Goal: Download file/media

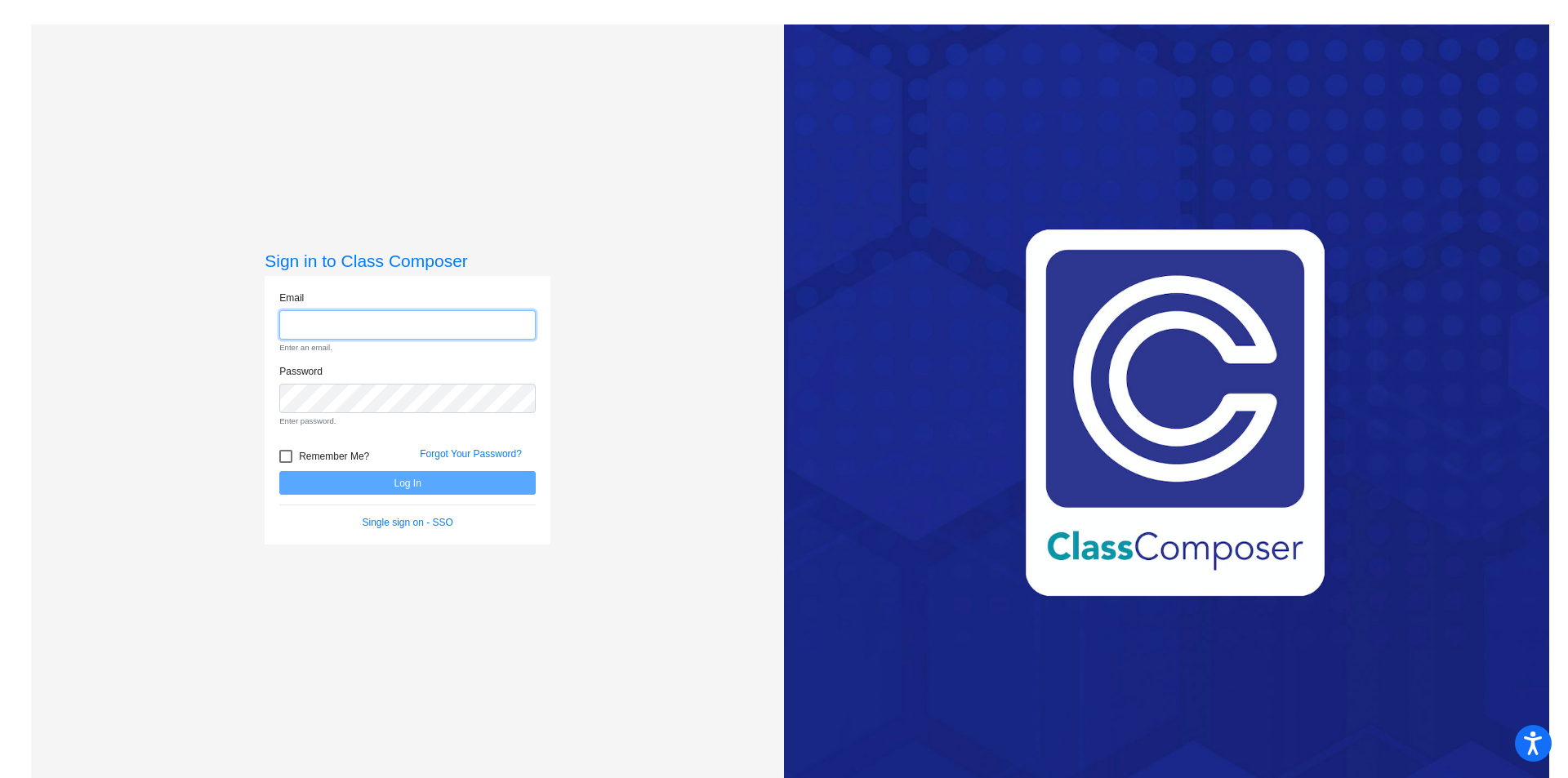
click at [337, 316] on input "email" at bounding box center [407, 325] width 257 height 30
click at [585, 546] on div "Sign in to Class Composer Email Enter an email. Password Enter password. Rememb…" at bounding box center [407, 413] width 753 height 778
click at [302, 328] on input "email" at bounding box center [407, 325] width 257 height 30
type input "[EMAIL_ADDRESS][PERSON_NAME][DOMAIN_NAME]"
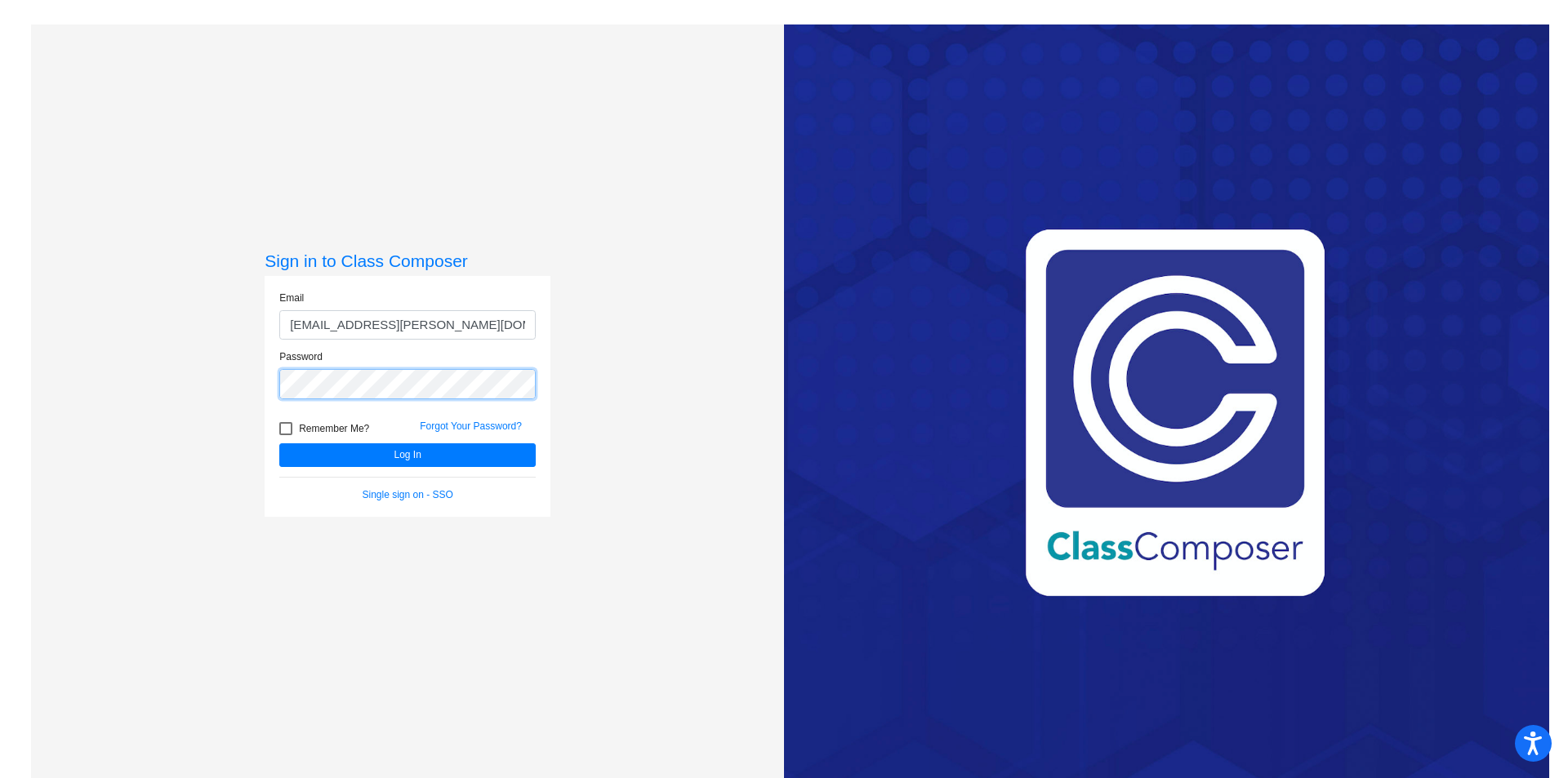
click at [279, 444] on button "Log In" at bounding box center [407, 455] width 257 height 24
click at [435, 496] on link "Single sign on - SSO" at bounding box center [408, 495] width 90 height 12
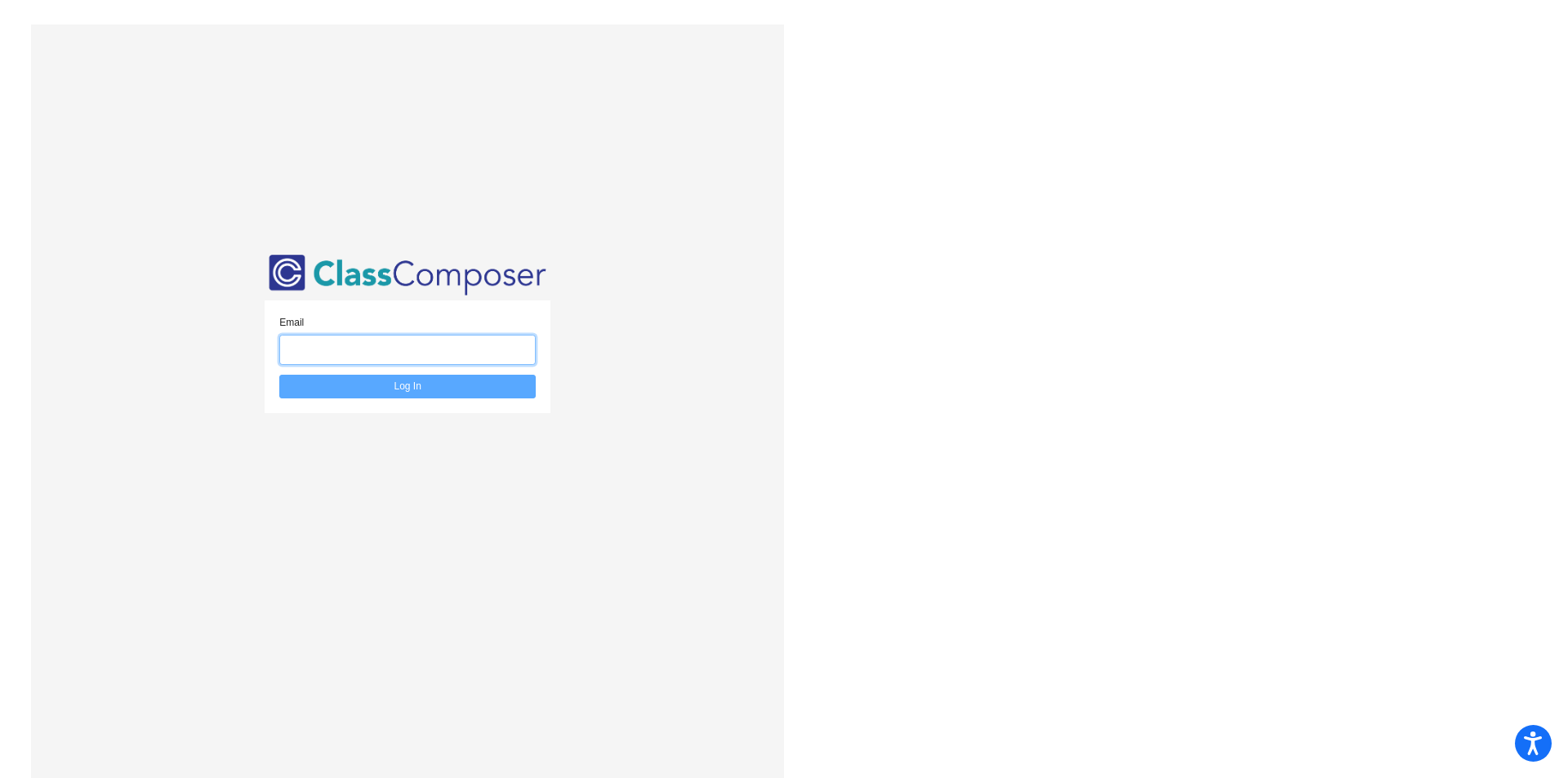
click at [426, 348] on input "email" at bounding box center [407, 349] width 257 height 30
type input "[EMAIL_ADDRESS][PERSON_NAME][DOMAIN_NAME]"
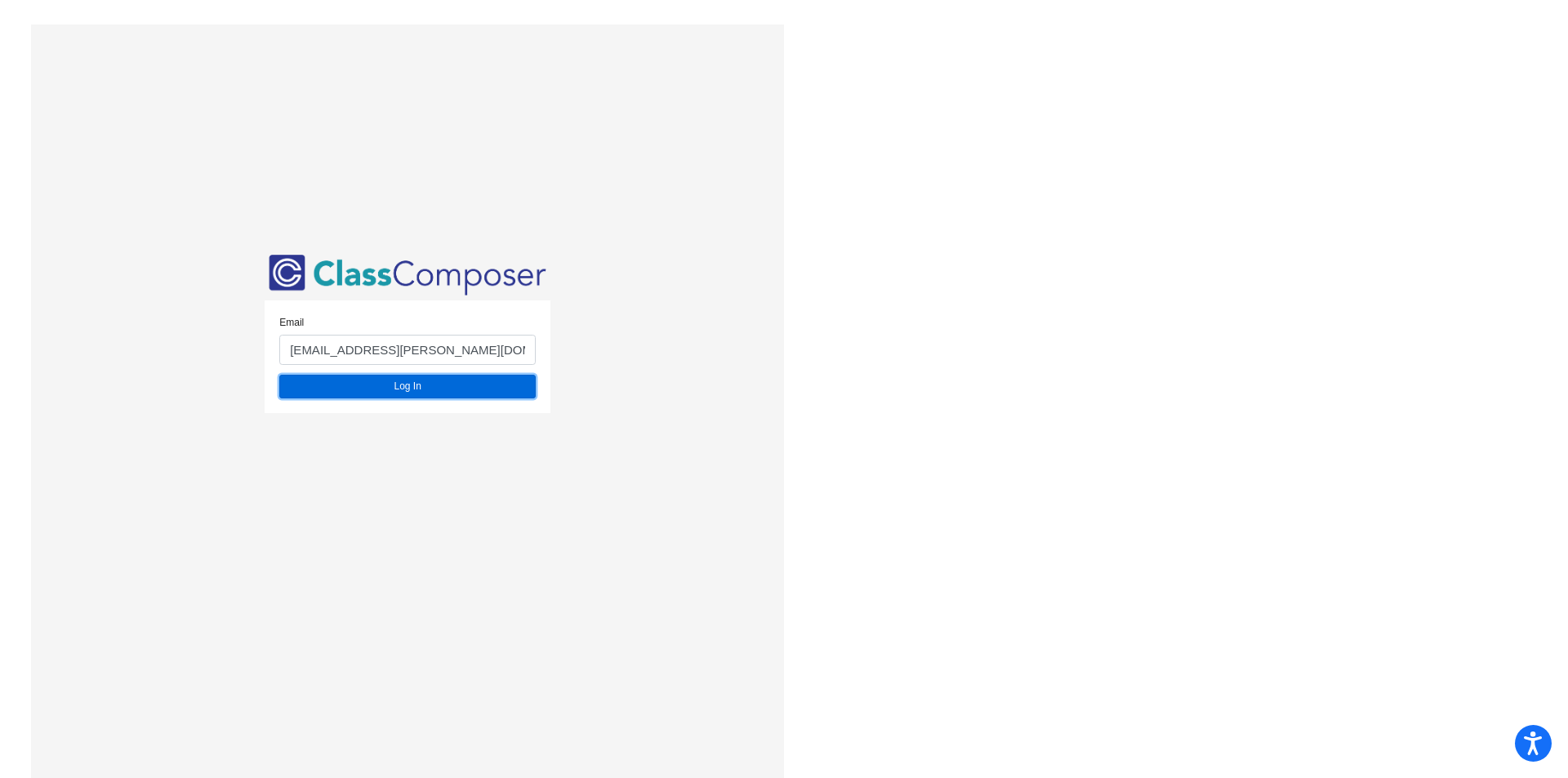
click at [441, 389] on button "Log In" at bounding box center [407, 387] width 257 height 24
click at [452, 387] on button "Log In" at bounding box center [407, 387] width 257 height 24
click at [361, 395] on button "Log In" at bounding box center [407, 387] width 257 height 24
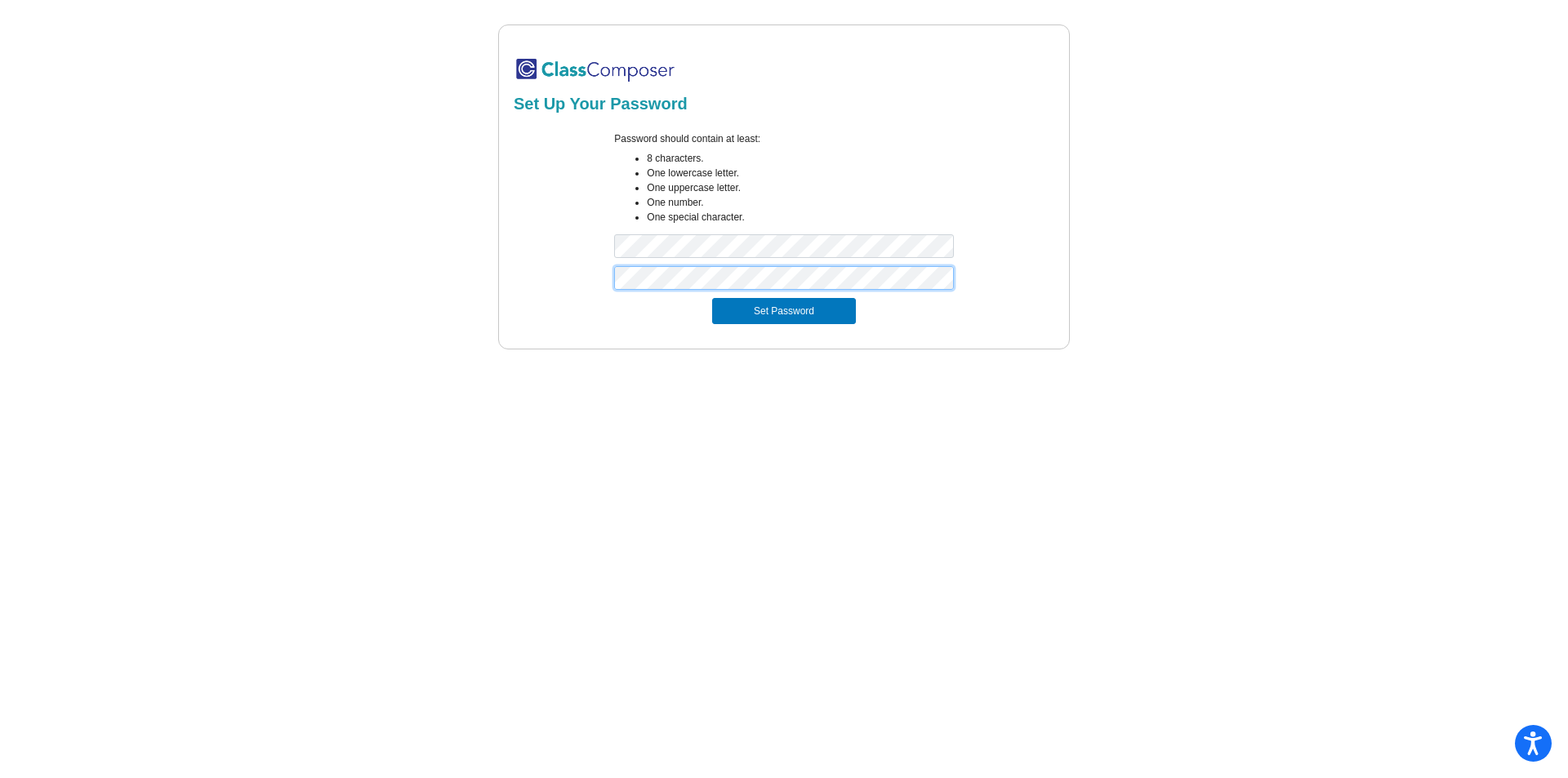
click at [712, 298] on button "Set Password" at bounding box center [784, 311] width 144 height 27
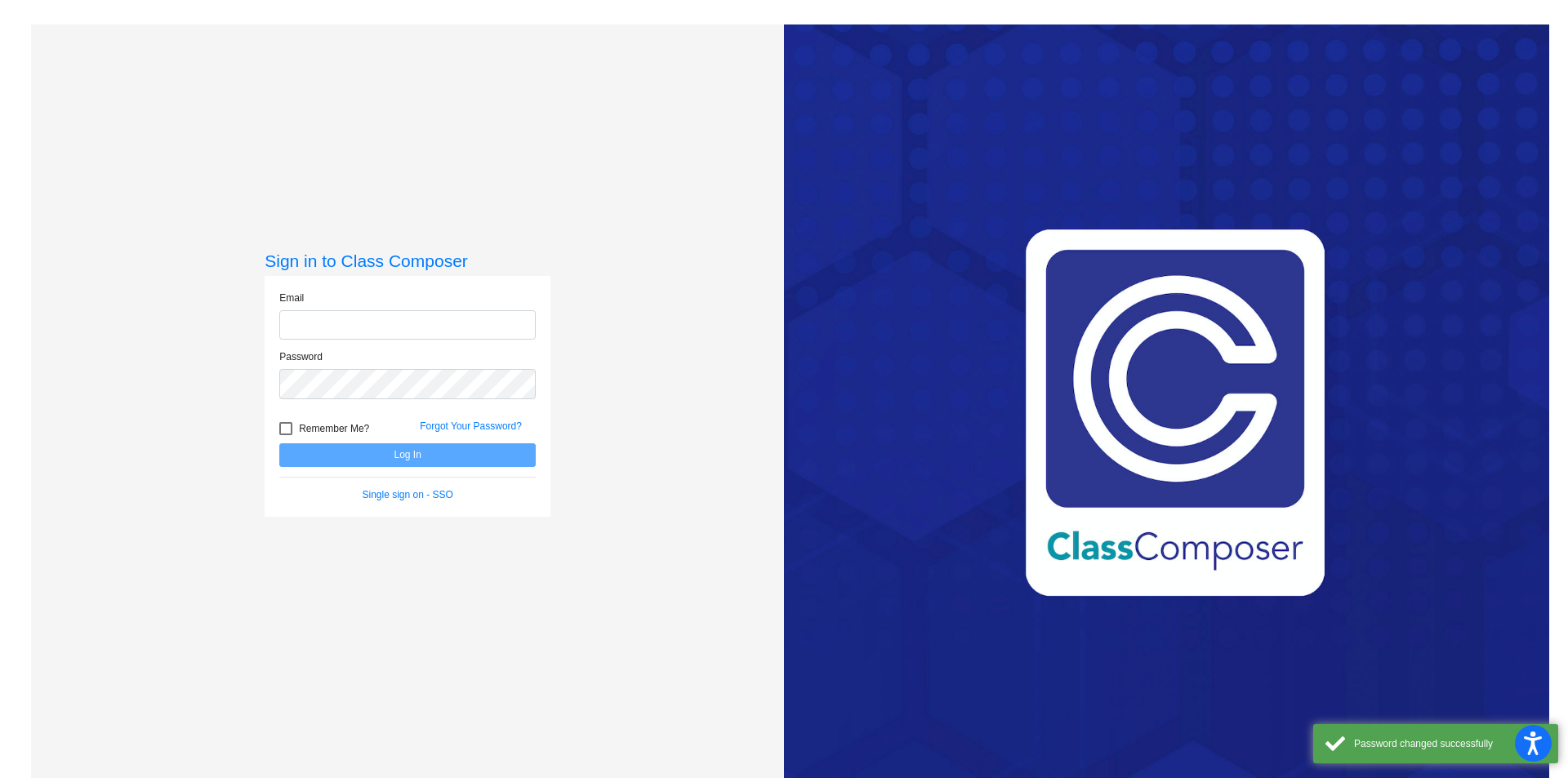
click at [450, 318] on input "email" at bounding box center [407, 325] width 257 height 30
type input "[EMAIL_ADDRESS][PERSON_NAME][DOMAIN_NAME]"
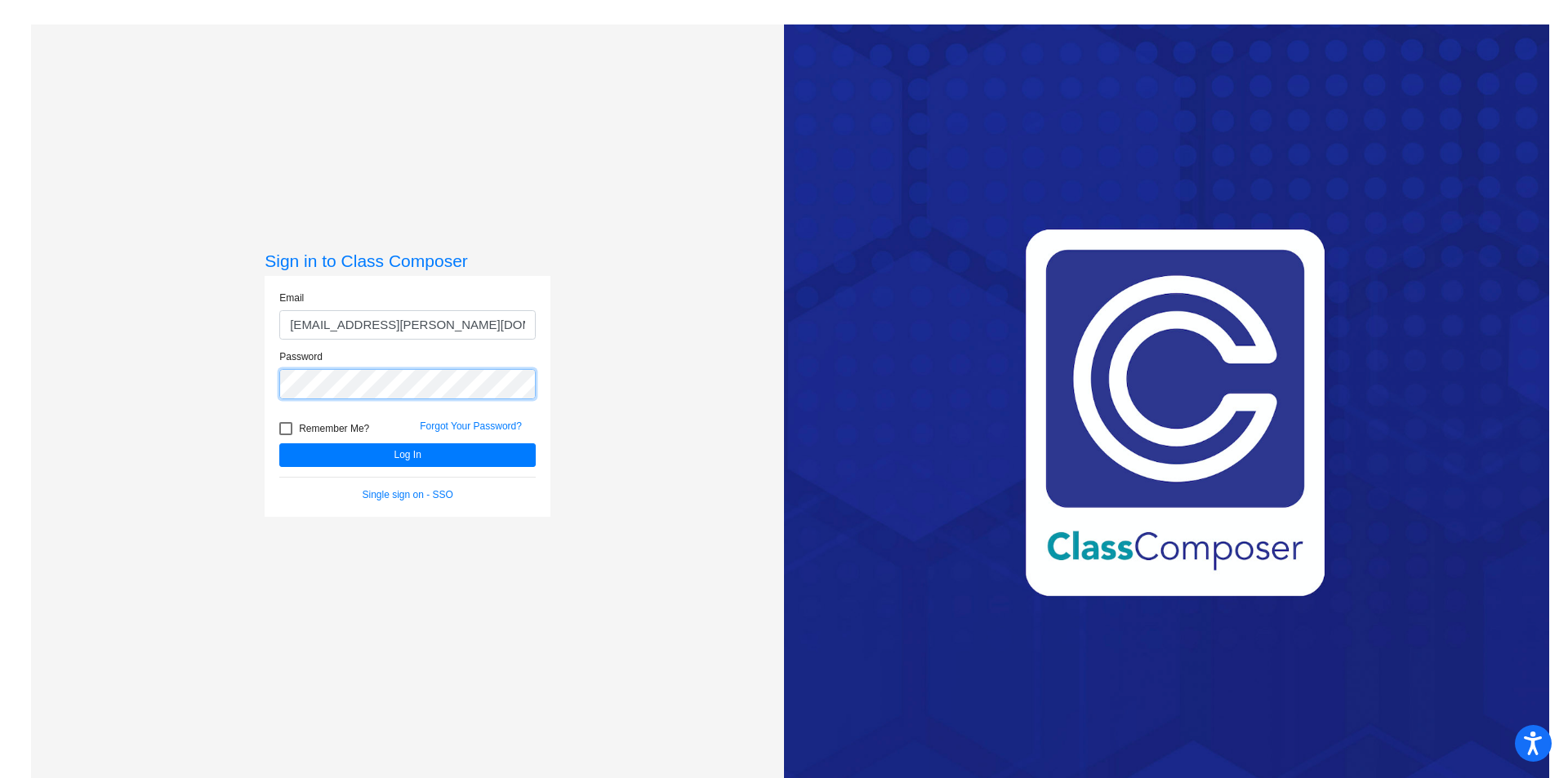
click at [279, 444] on button "Log In" at bounding box center [407, 455] width 257 height 24
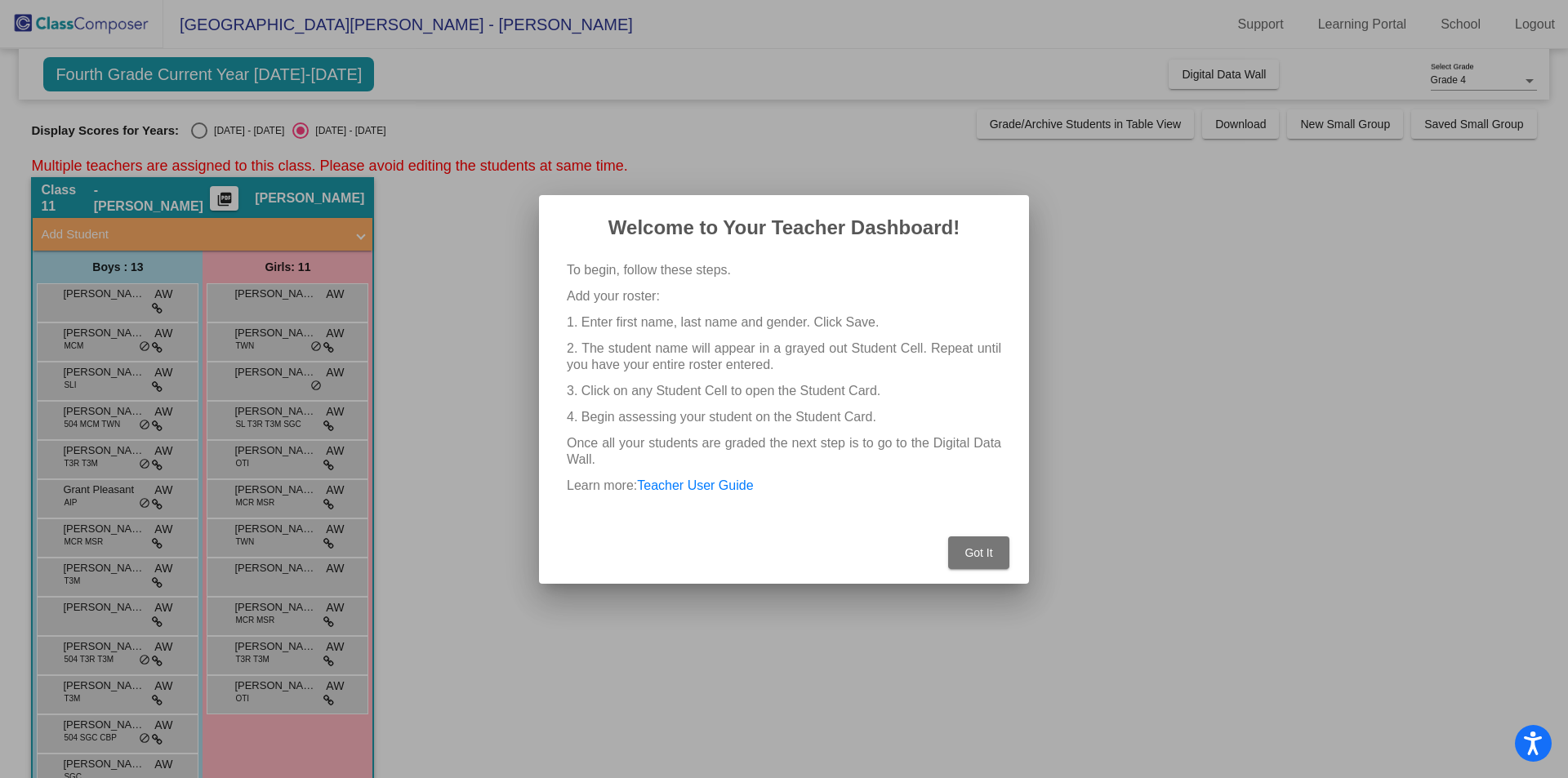
click at [970, 560] on button "Got It" at bounding box center [979, 552] width 61 height 32
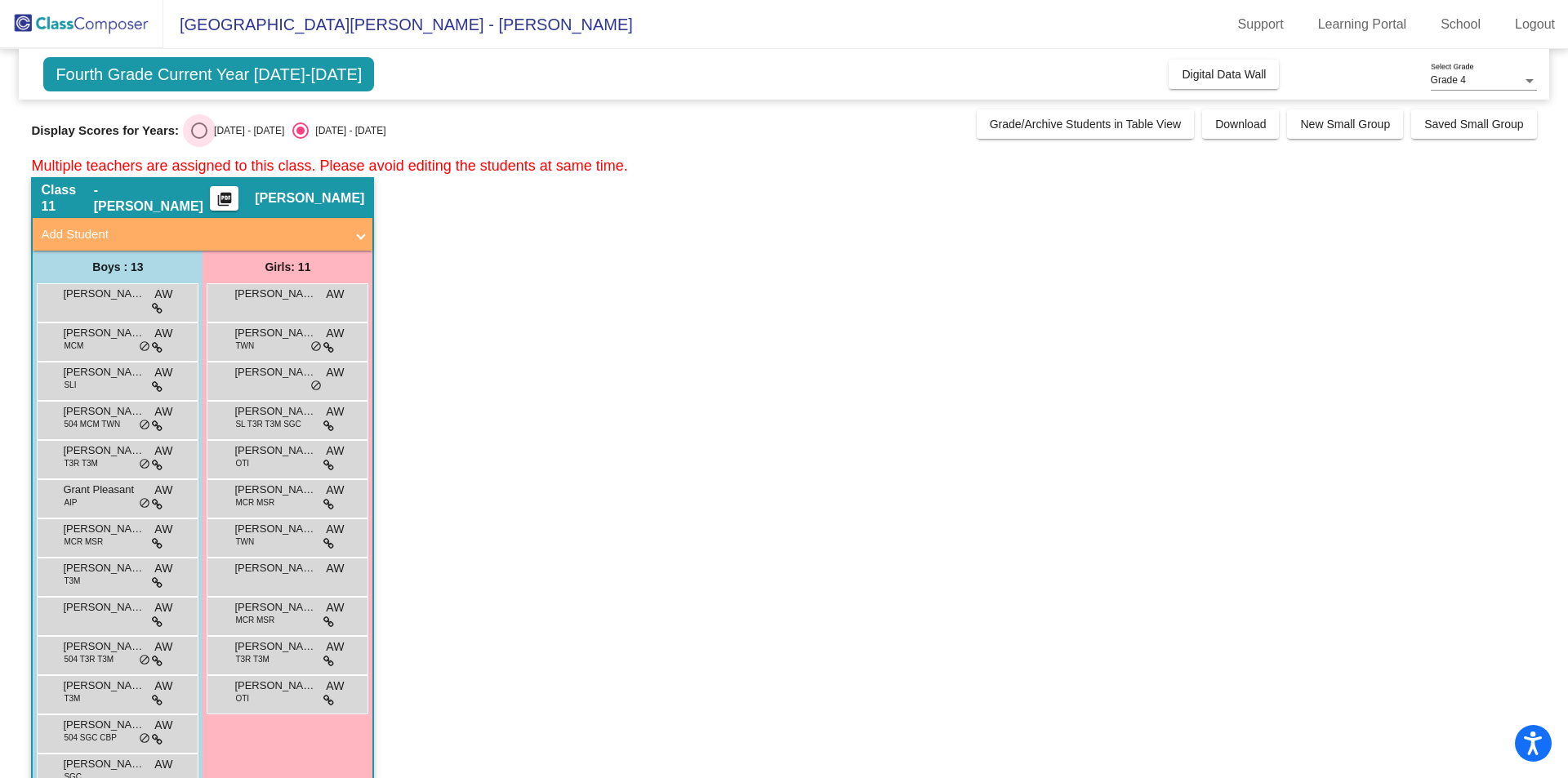
click at [202, 124] on div "Select an option" at bounding box center [199, 131] width 17 height 17
click at [200, 139] on input "[DATE] - [DATE]" at bounding box center [199, 139] width 1 height 1
radio input "true"
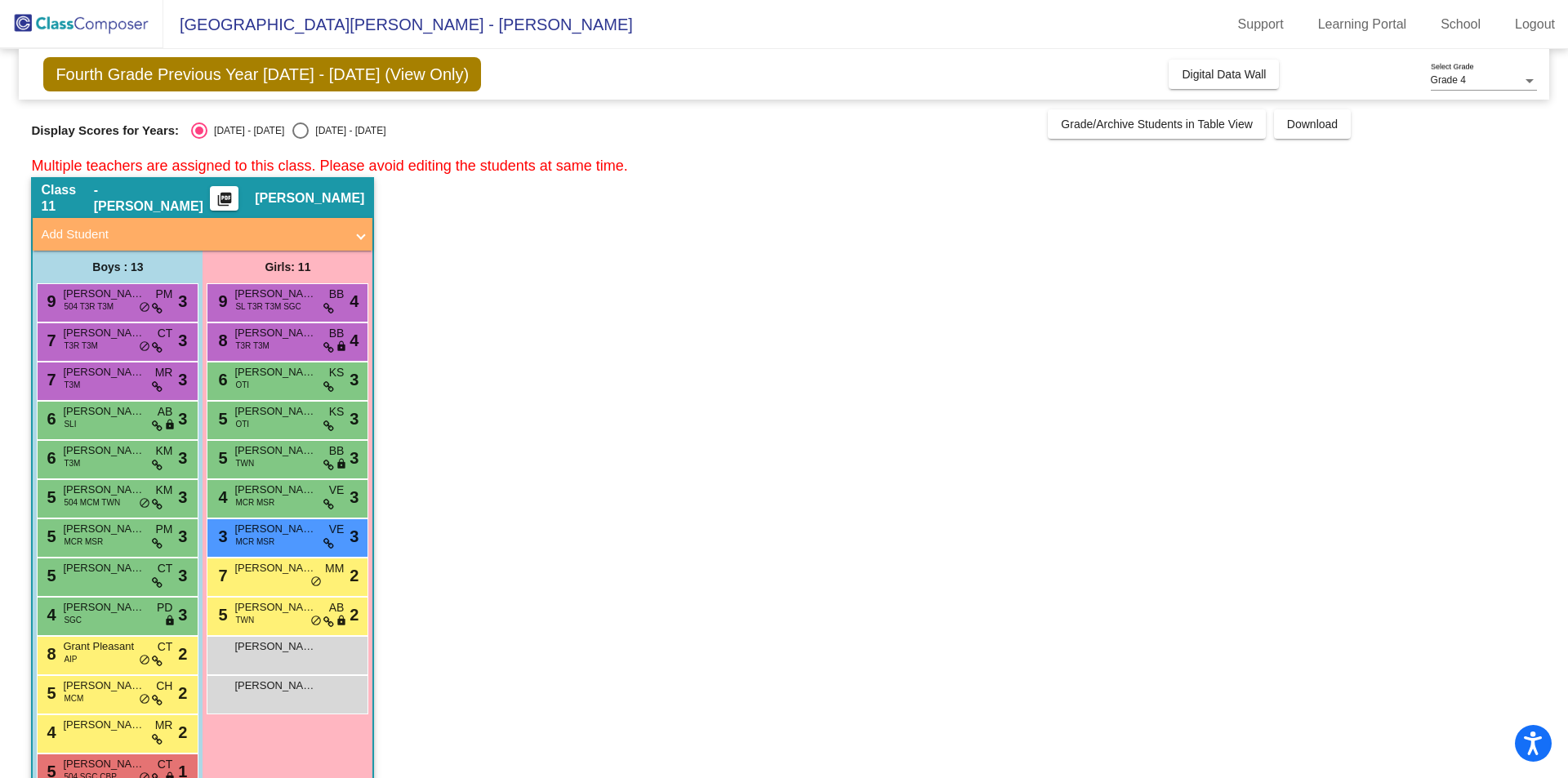
click at [1095, 368] on app-classroom "Class 11 - [PERSON_NAME] picture_as_pdf [PERSON_NAME] Add Student First Name La…" at bounding box center [784, 498] width 1505 height 642
click at [1275, 123] on button "Download" at bounding box center [1312, 124] width 77 height 30
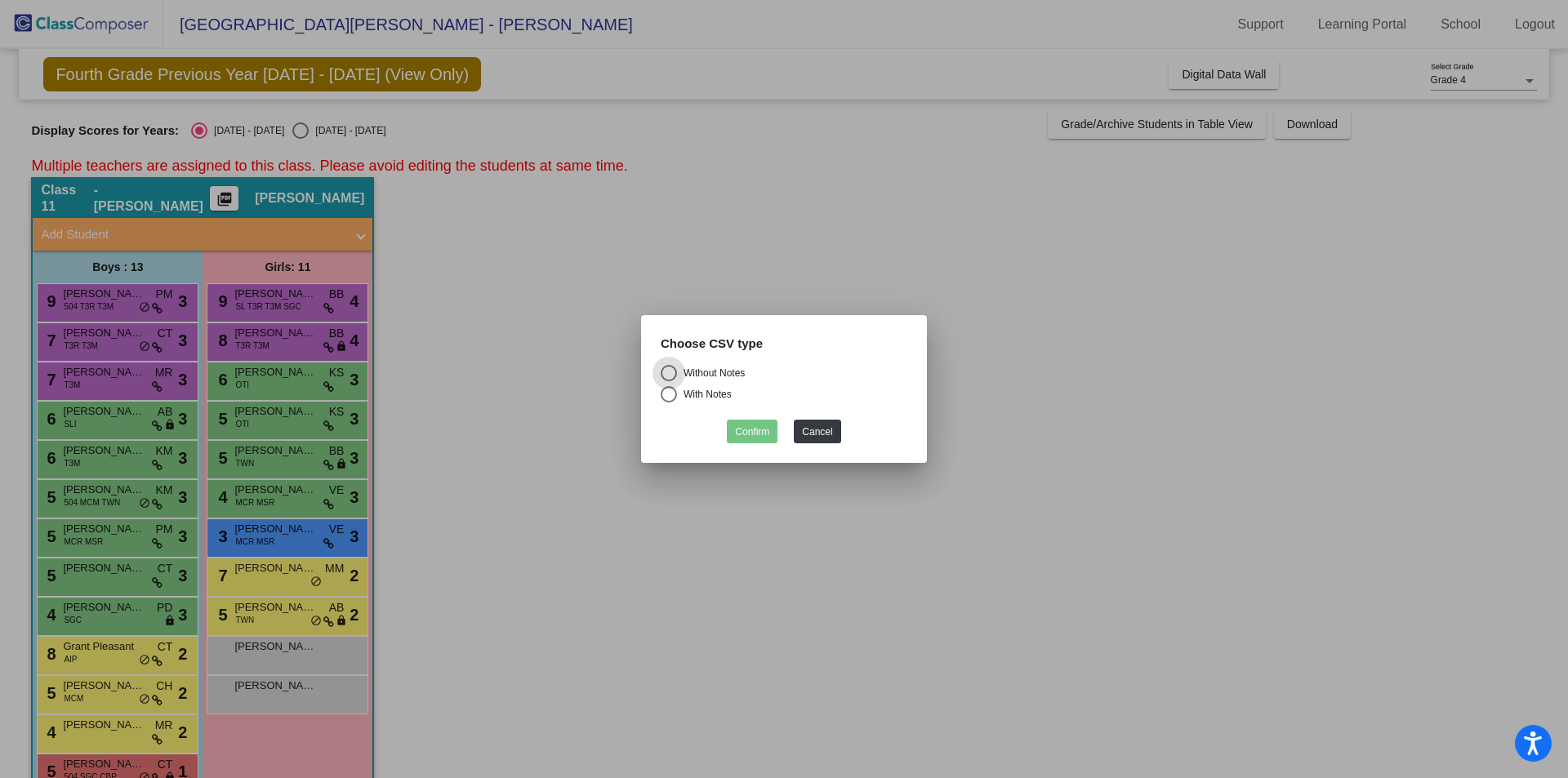
click at [719, 393] on div "With Notes" at bounding box center [704, 394] width 55 height 15
click at [669, 402] on input "With Notes" at bounding box center [668, 402] width 1 height 1
radio input "true"
click at [749, 433] on button "Confirm" at bounding box center [752, 432] width 50 height 24
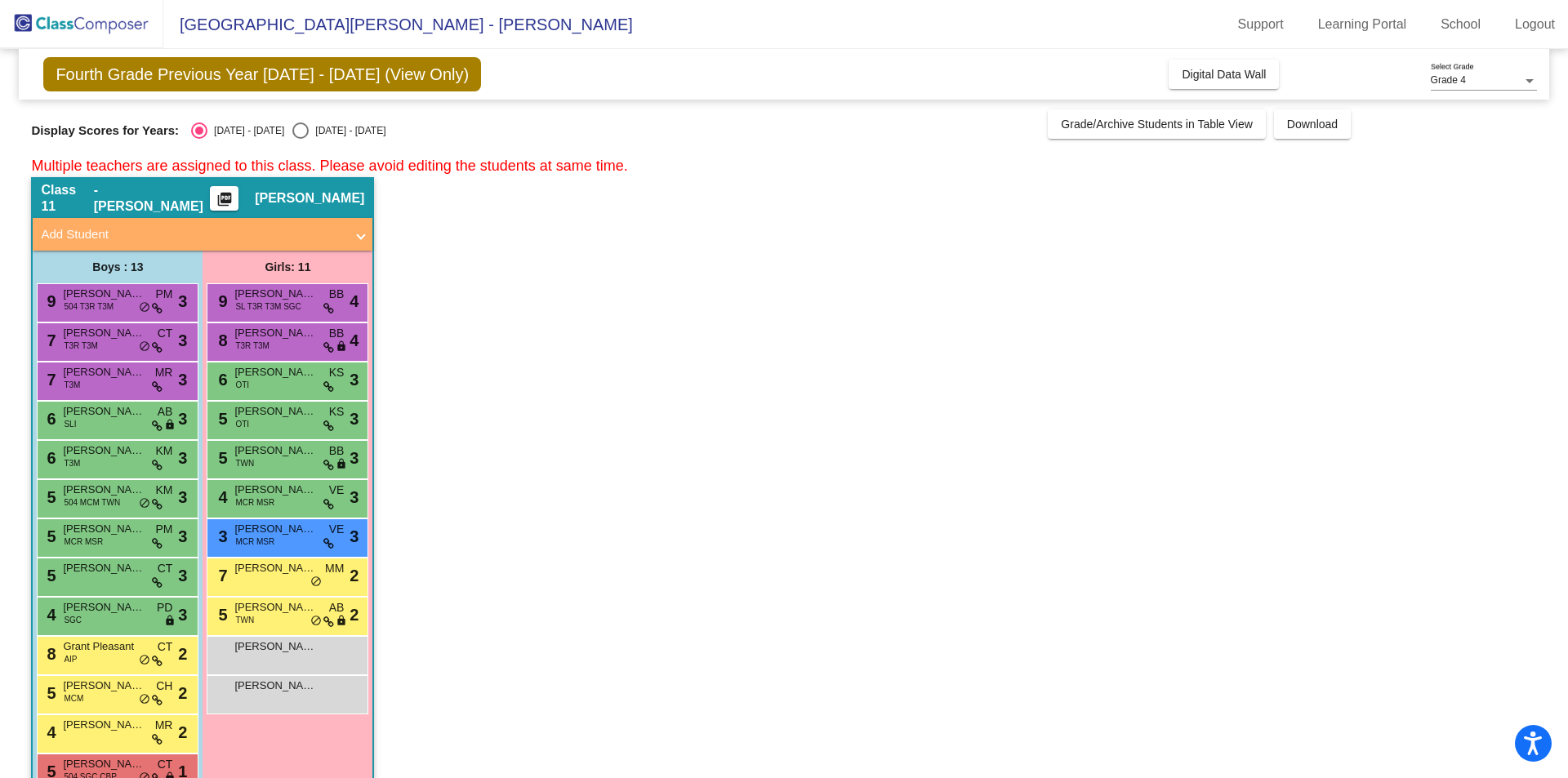
click at [1120, 406] on app-classroom "Class 11 - [PERSON_NAME] picture_as_pdf [PERSON_NAME] Add Student First Name La…" at bounding box center [784, 498] width 1505 height 642
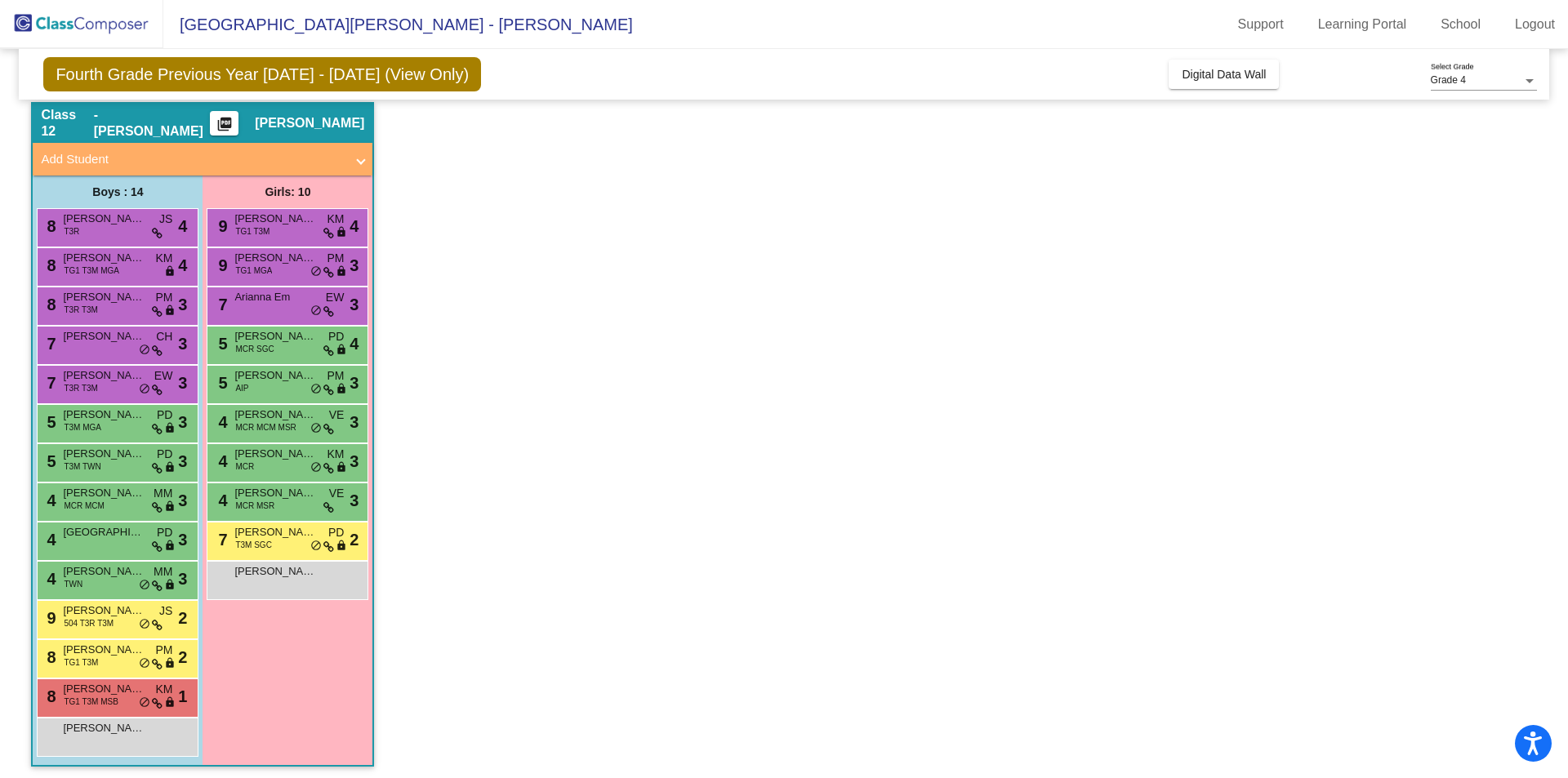
scroll to position [744, 0]
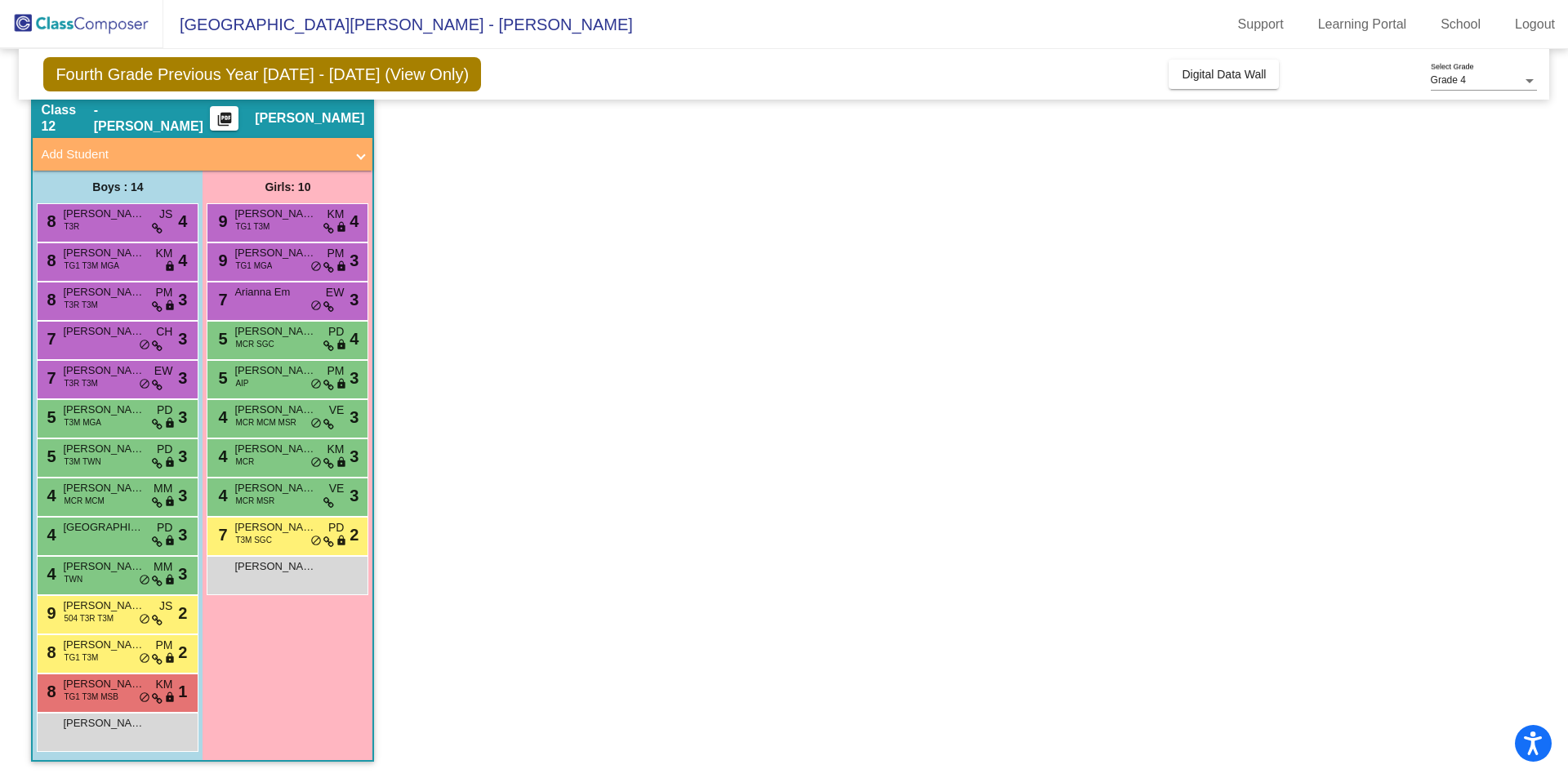
click at [230, 122] on mat-icon "picture_as_pdf" at bounding box center [224, 122] width 20 height 23
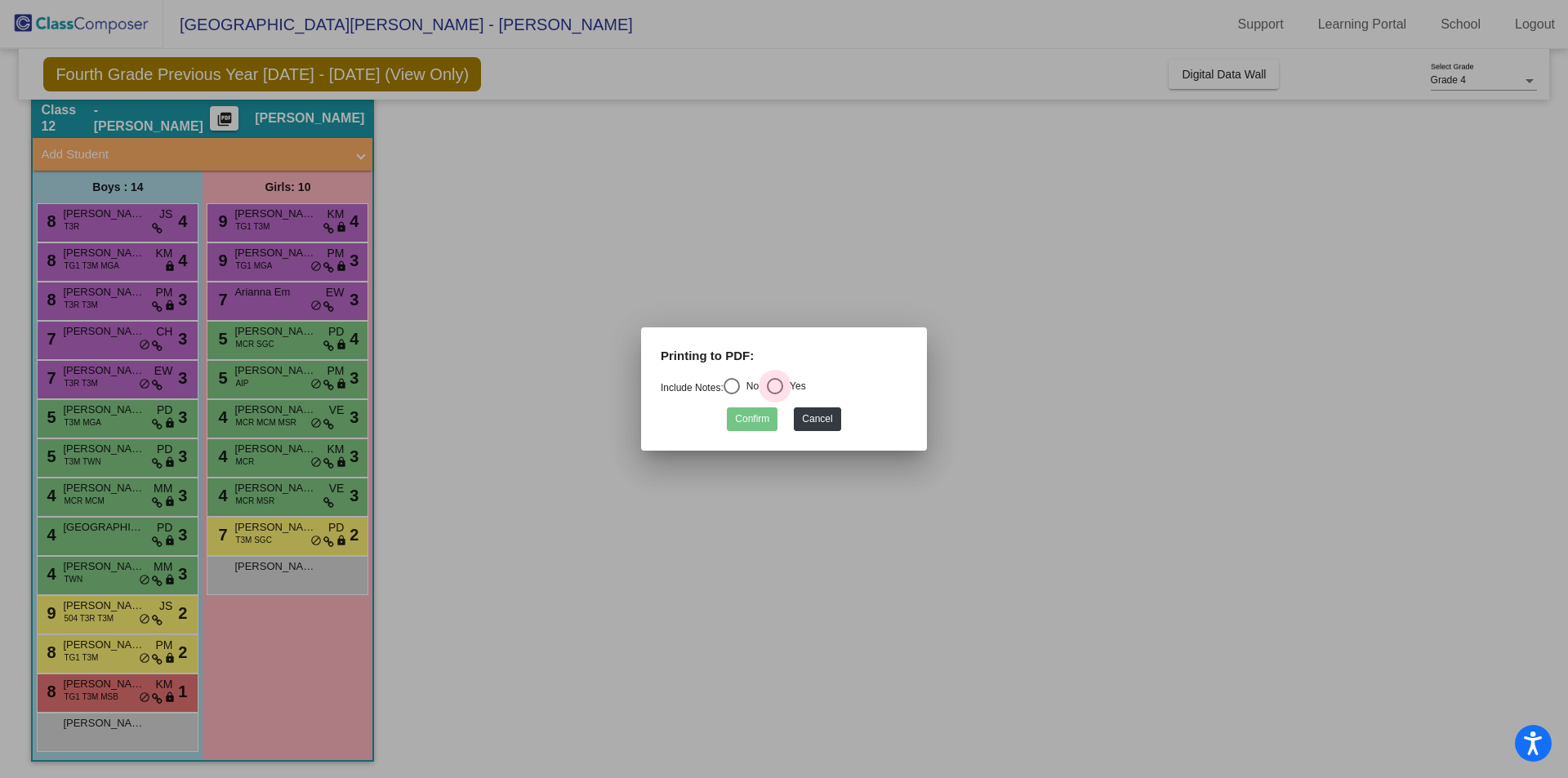
click at [776, 387] on div "Select an option" at bounding box center [775, 386] width 17 height 17
click at [775, 394] on input "Yes" at bounding box center [774, 394] width 1 height 1
radio input "true"
click at [762, 422] on button "Confirm" at bounding box center [752, 419] width 50 height 24
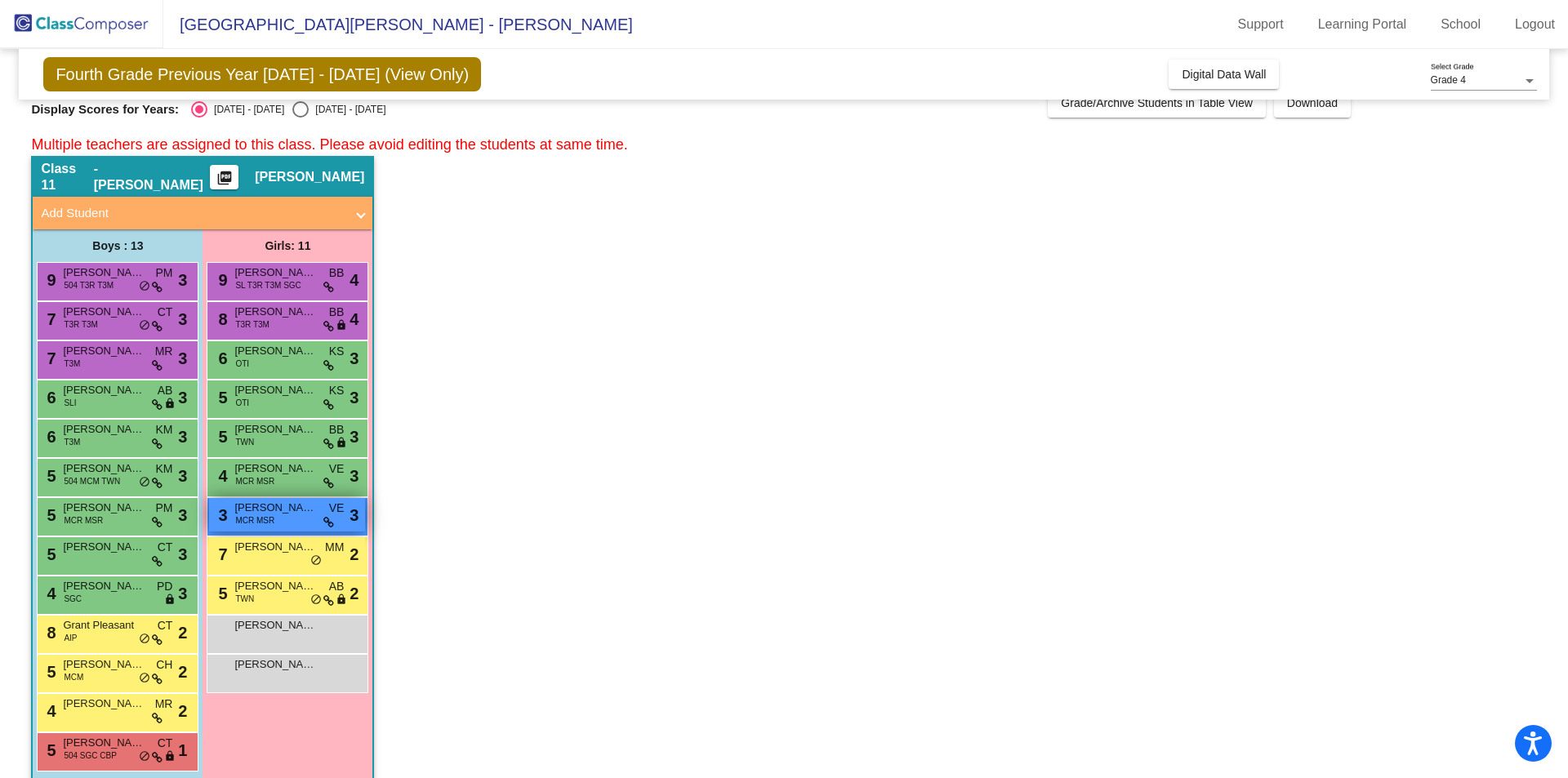
scroll to position [9, 0]
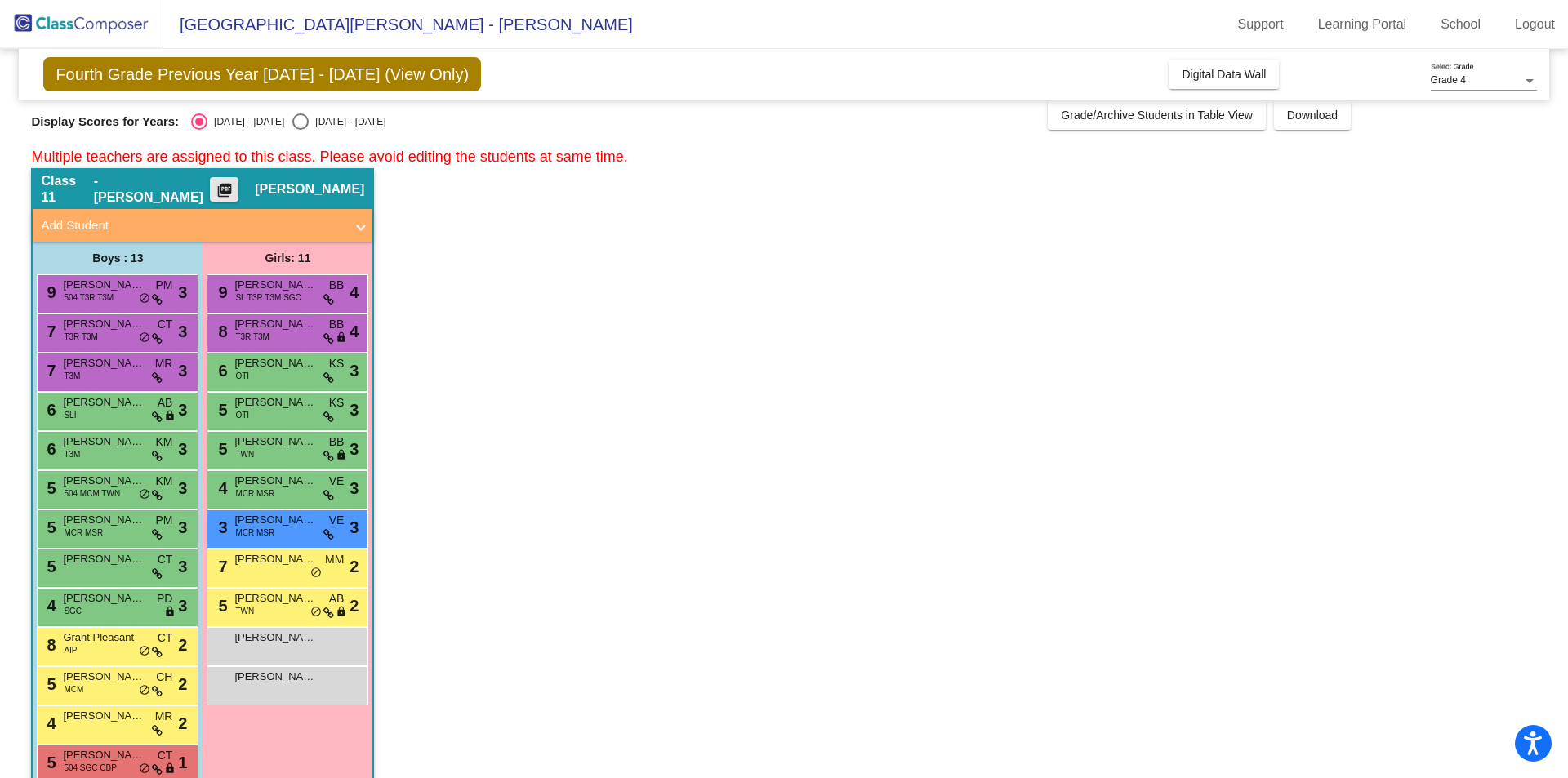
click at [234, 197] on mat-icon "picture_as_pdf" at bounding box center [224, 193] width 20 height 23
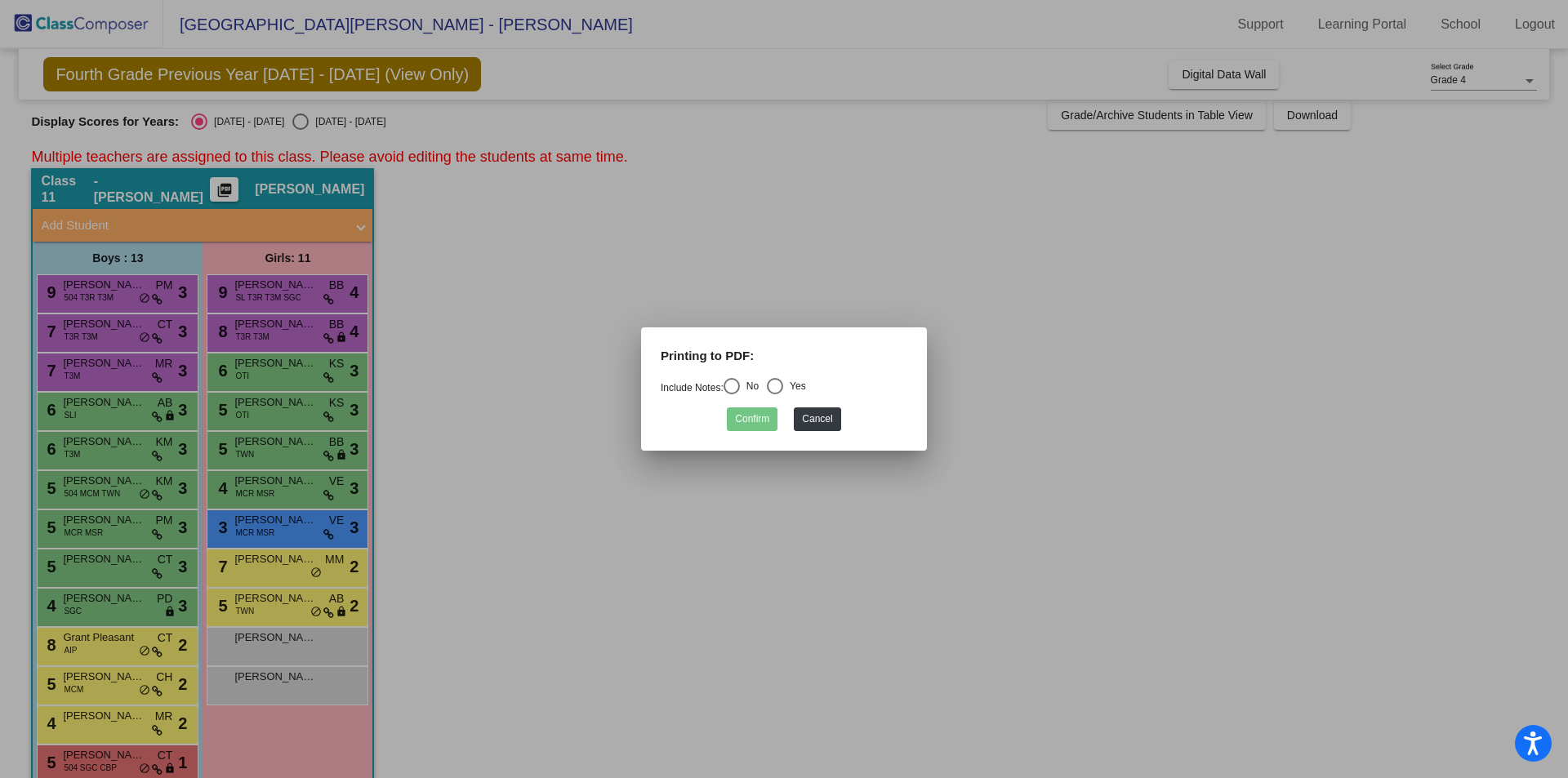
click at [729, 389] on div "Select an option" at bounding box center [732, 386] width 17 height 17
click at [731, 394] on input "No" at bounding box center [731, 394] width 1 height 1
radio input "true"
click at [746, 413] on button "Confirm" at bounding box center [752, 419] width 50 height 24
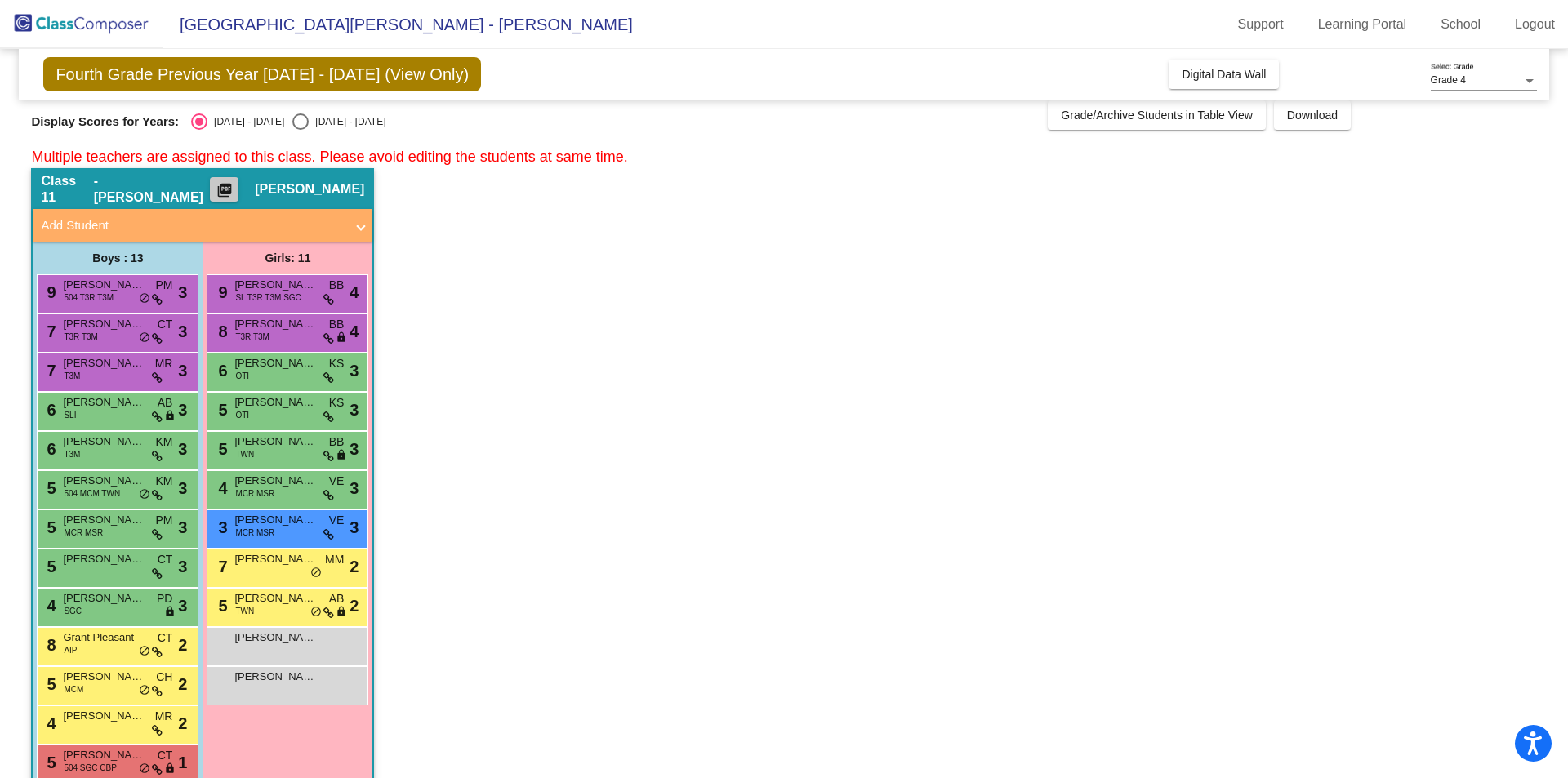
click at [223, 191] on mat-icon "picture_as_pdf" at bounding box center [224, 193] width 20 height 23
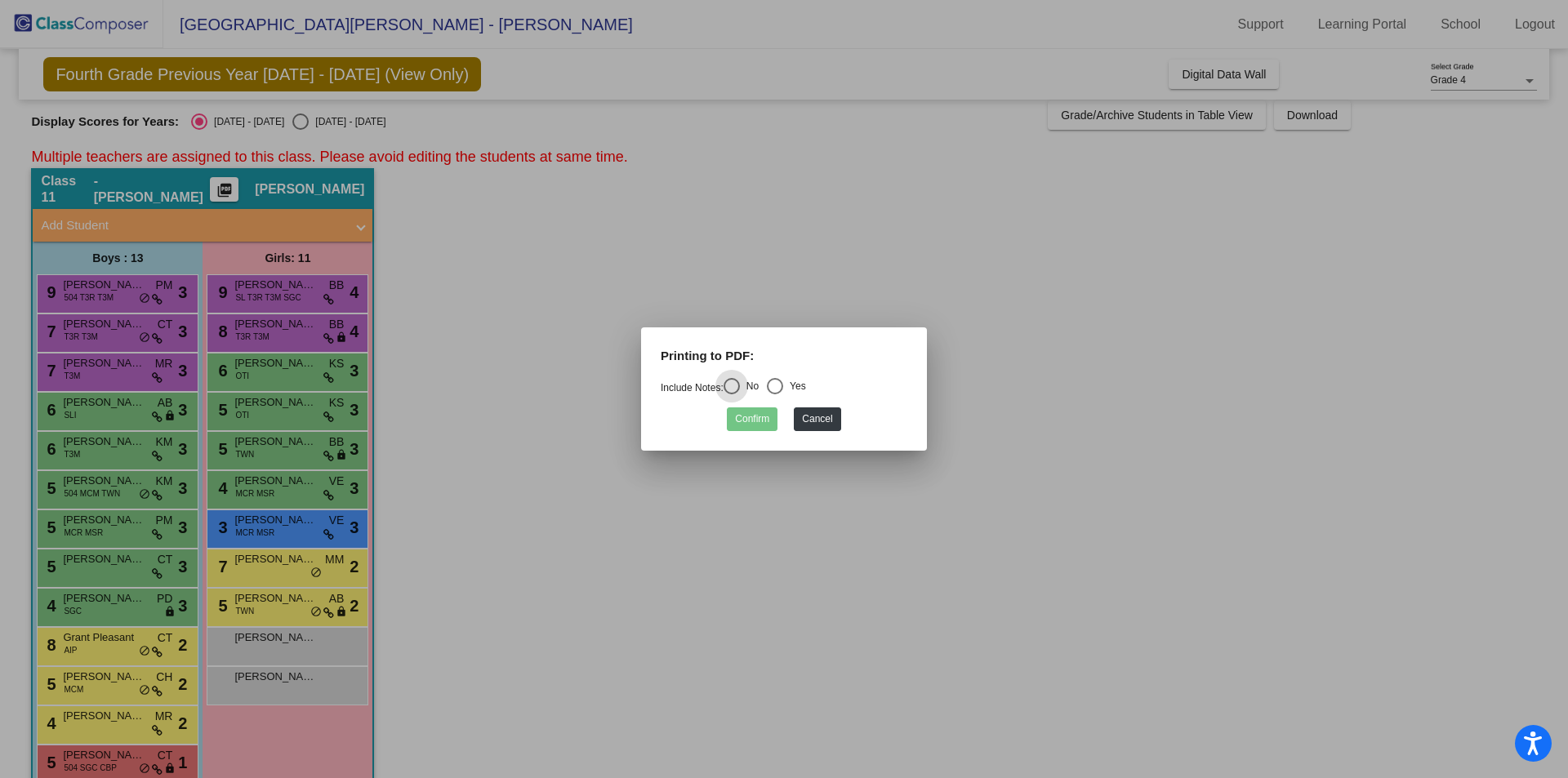
click at [783, 385] on div "Select an option" at bounding box center [775, 386] width 17 height 17
click at [775, 394] on input "Yes" at bounding box center [774, 394] width 1 height 1
radio input "true"
click at [765, 416] on button "Confirm" at bounding box center [752, 419] width 50 height 24
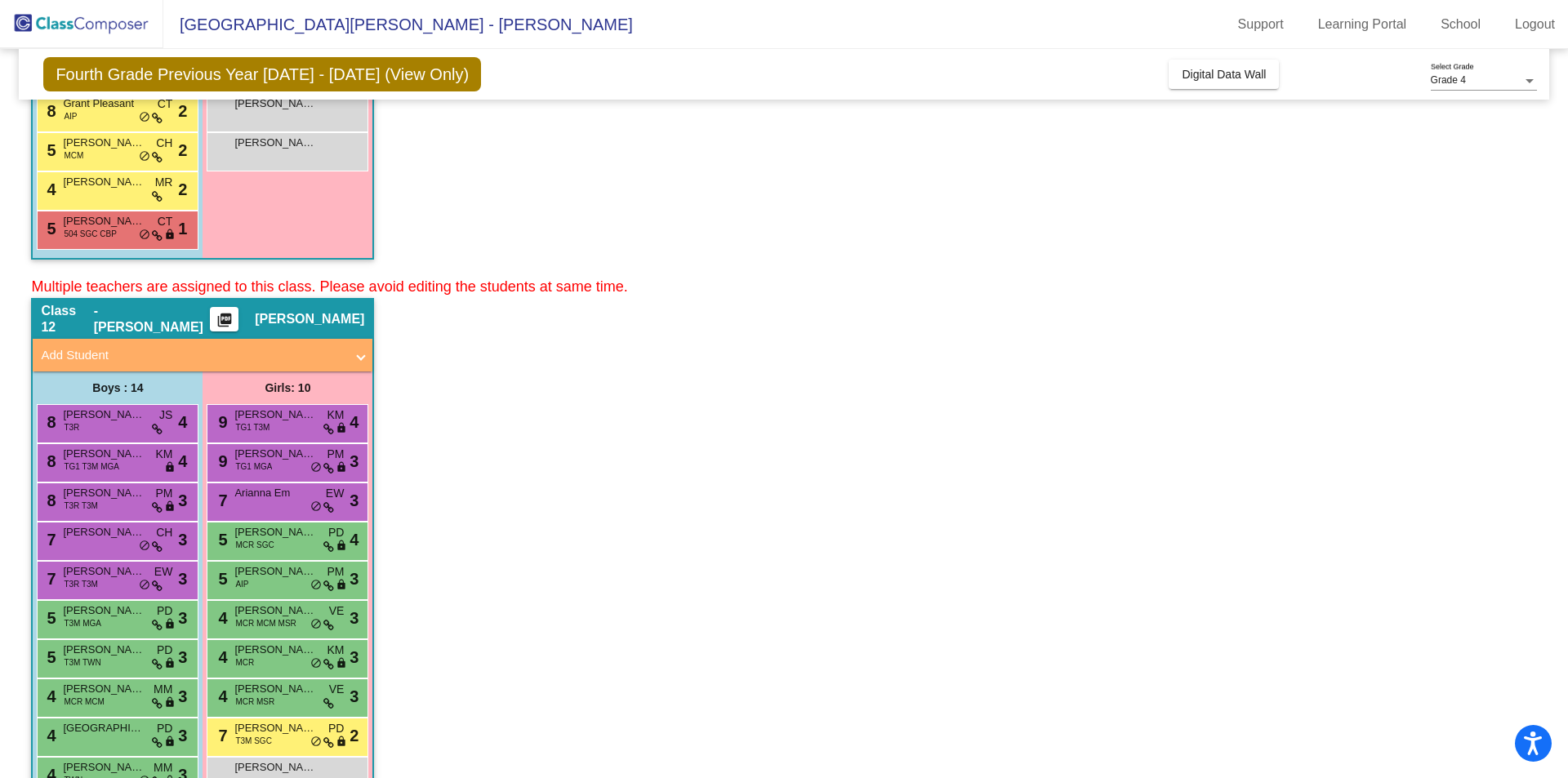
scroll to position [580, 0]
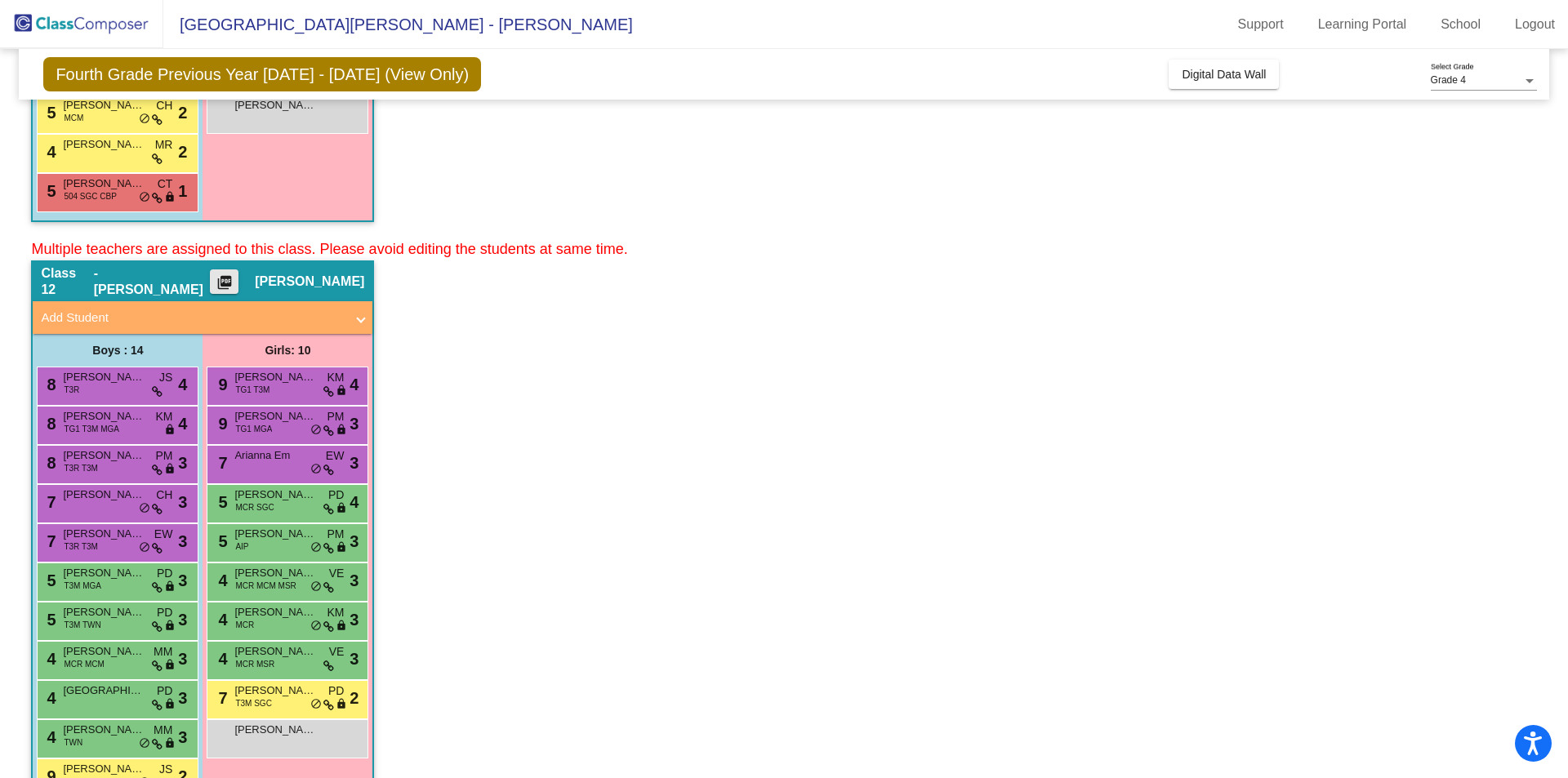
click at [227, 286] on mat-icon "picture_as_pdf" at bounding box center [224, 285] width 20 height 23
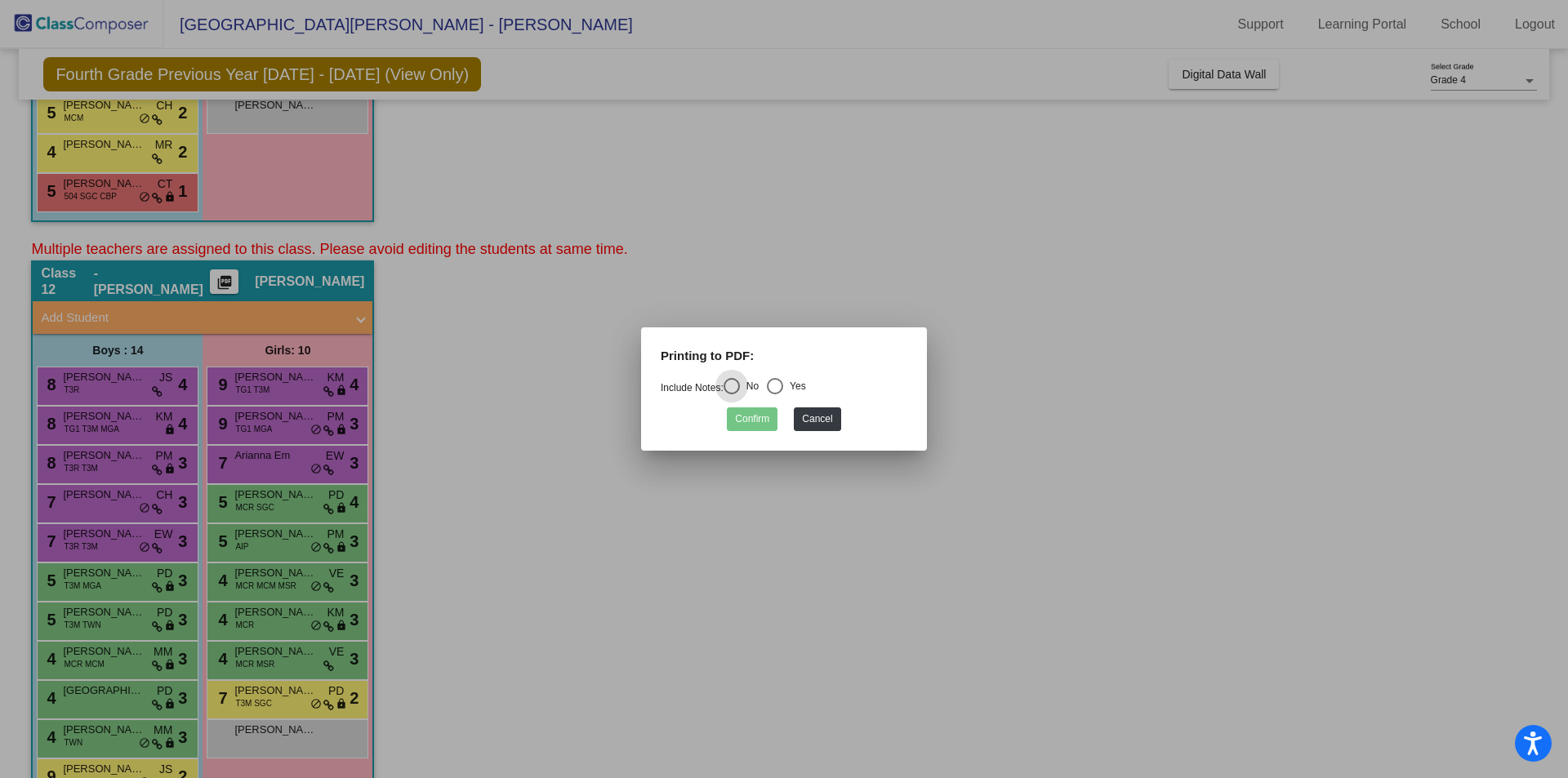
click at [776, 383] on div "Select an option" at bounding box center [775, 386] width 17 height 17
click at [775, 394] on input "Yes" at bounding box center [774, 394] width 1 height 1
radio input "true"
click at [757, 417] on button "Confirm" at bounding box center [752, 419] width 50 height 24
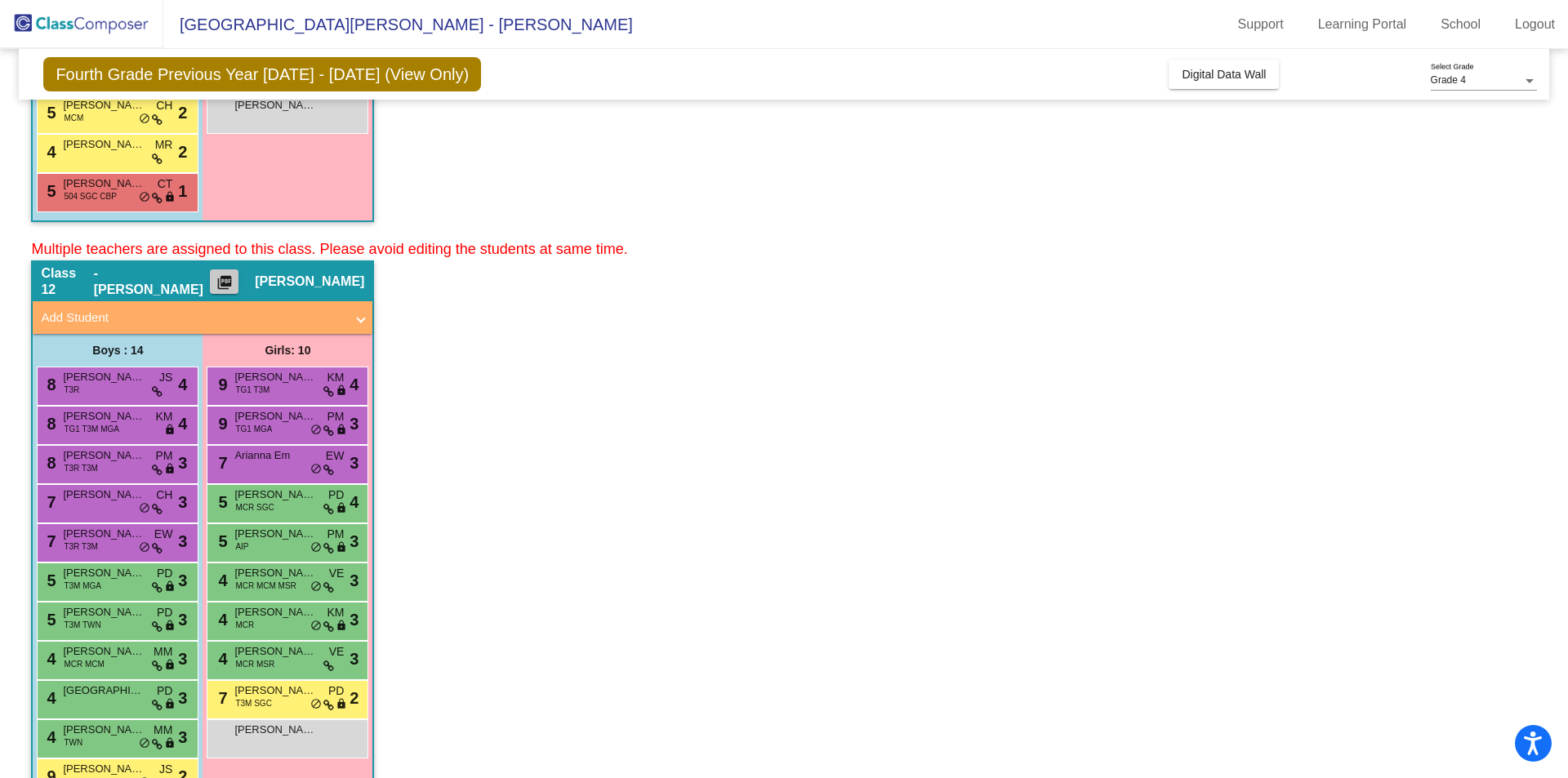
click at [231, 286] on mat-icon "picture_as_pdf" at bounding box center [224, 285] width 20 height 23
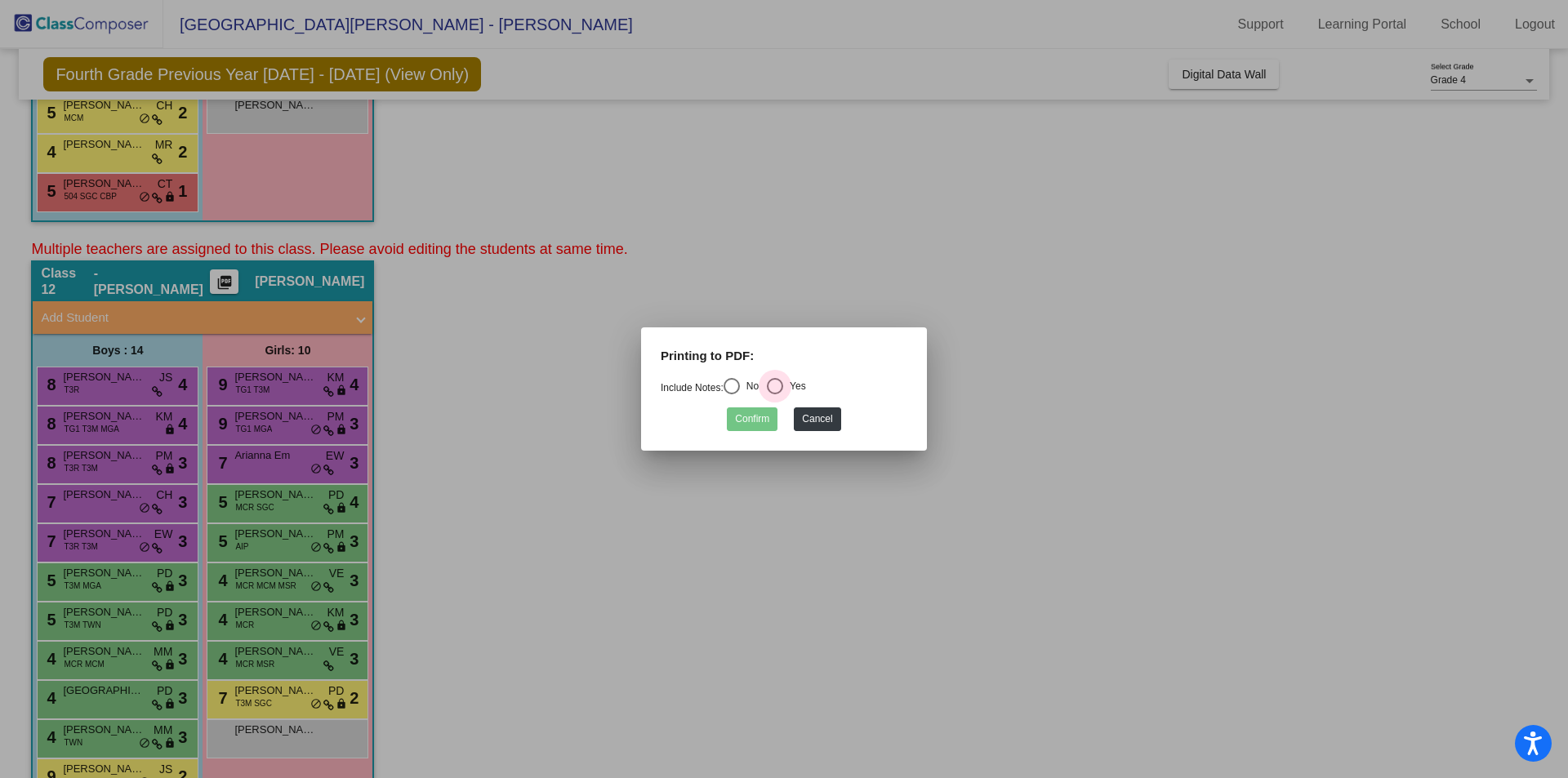
click at [778, 385] on div "Select an option" at bounding box center [775, 386] width 17 height 17
click at [775, 394] on input "Yes" at bounding box center [774, 394] width 1 height 1
radio input "true"
click at [755, 416] on button "Confirm" at bounding box center [752, 419] width 50 height 24
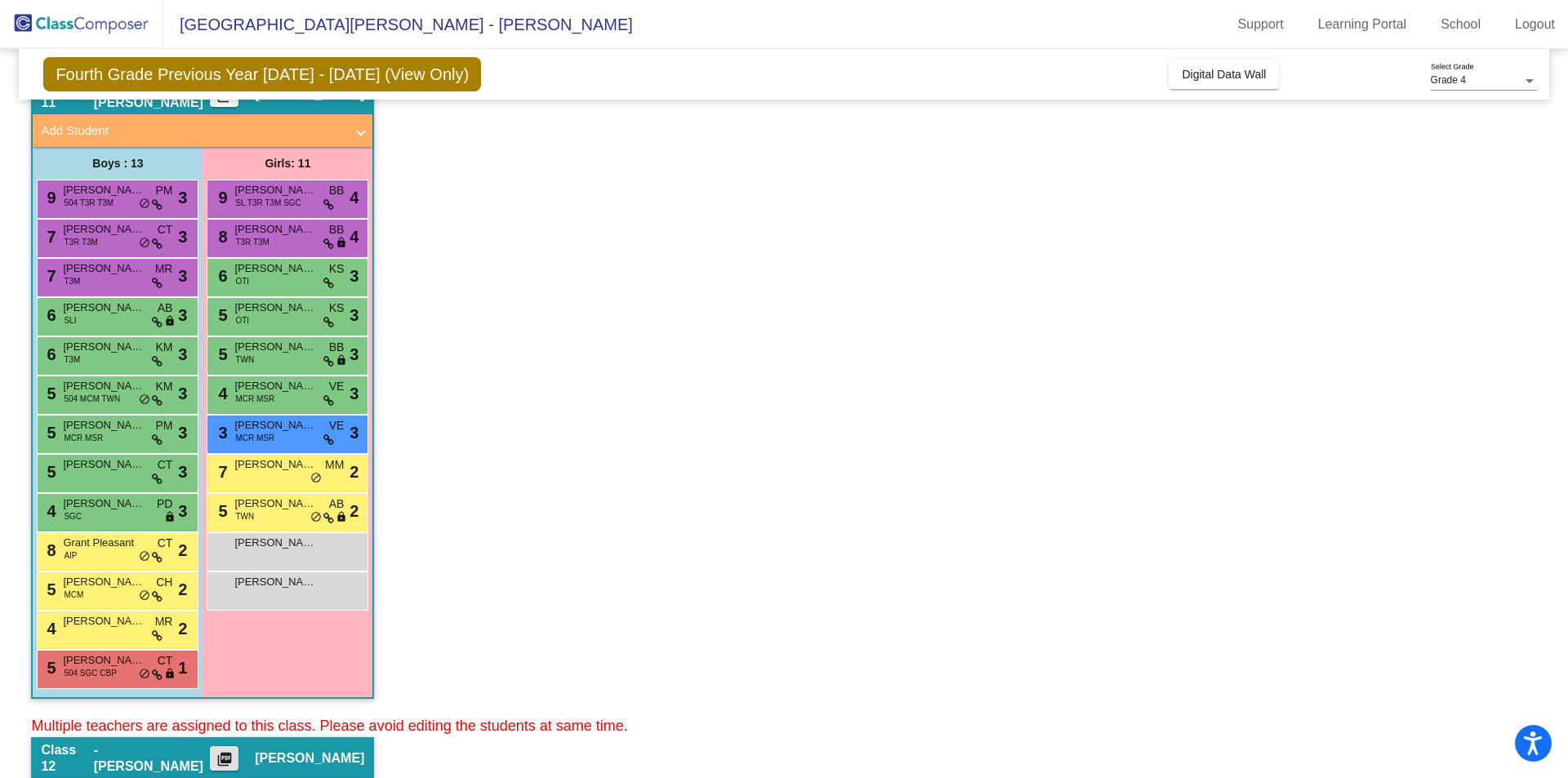
scroll to position [490, 0]
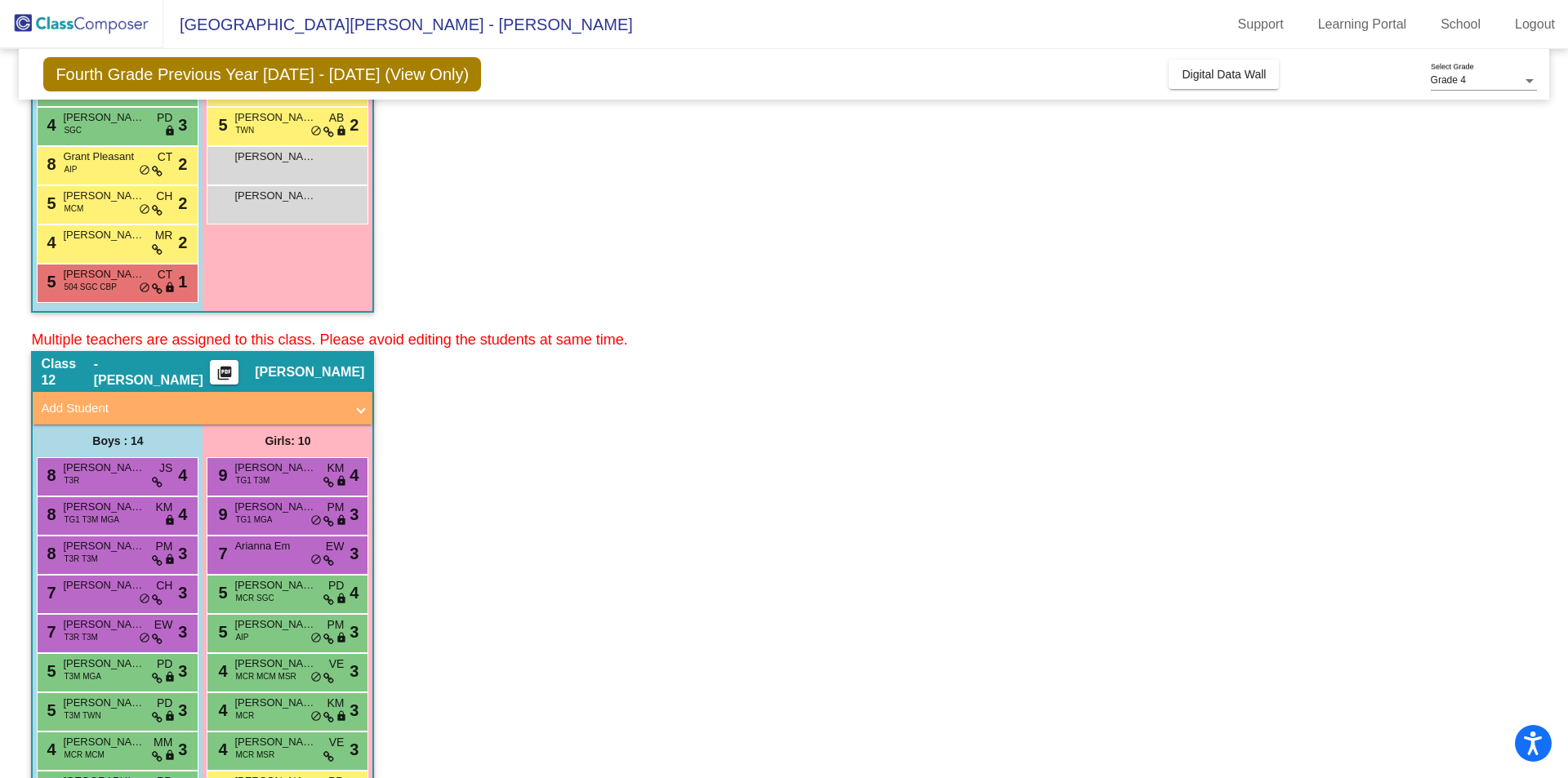
click at [458, 376] on app-classroom "Class 12 - [PERSON_NAME] picture_as_pdf [PERSON_NAME] Add Student First Name La…" at bounding box center [784, 691] width 1505 height 681
click at [234, 378] on mat-icon "picture_as_pdf" at bounding box center [224, 376] width 20 height 23
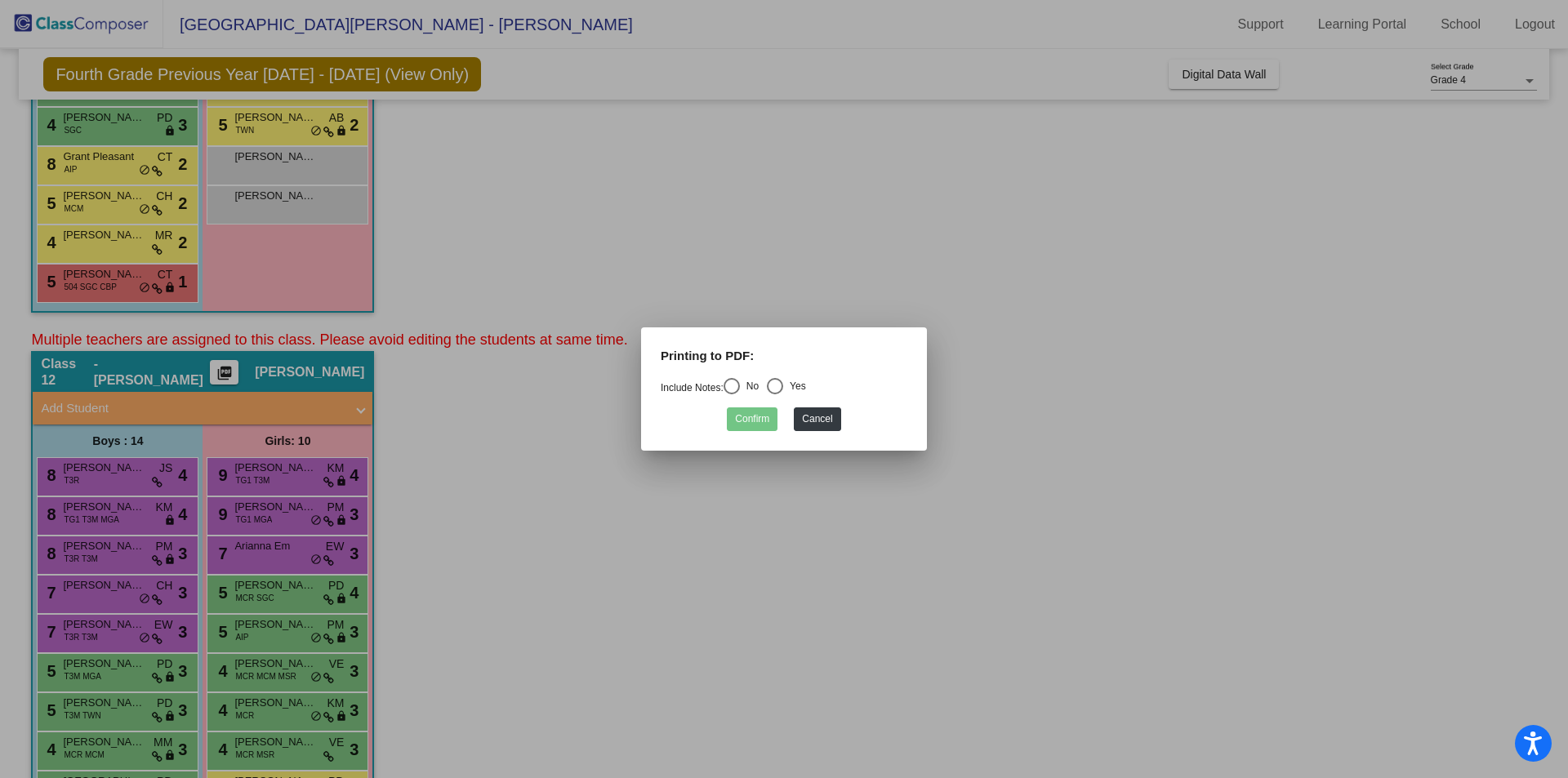
click at [740, 385] on div "Select an option" at bounding box center [732, 386] width 17 height 17
click at [732, 394] on input "No" at bounding box center [731, 394] width 1 height 1
radio input "true"
click at [757, 418] on button "Confirm" at bounding box center [752, 419] width 50 height 24
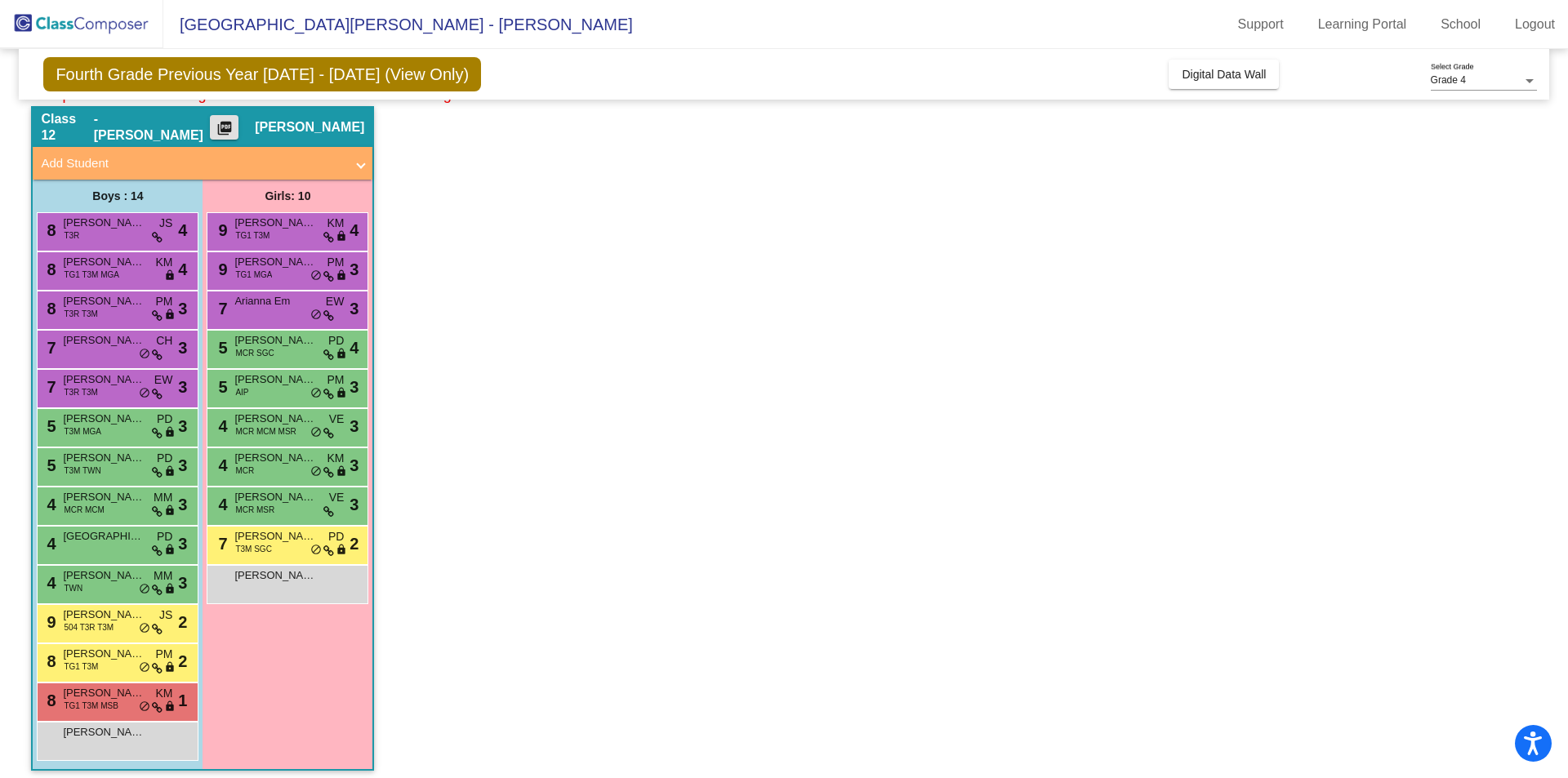
scroll to position [744, 0]
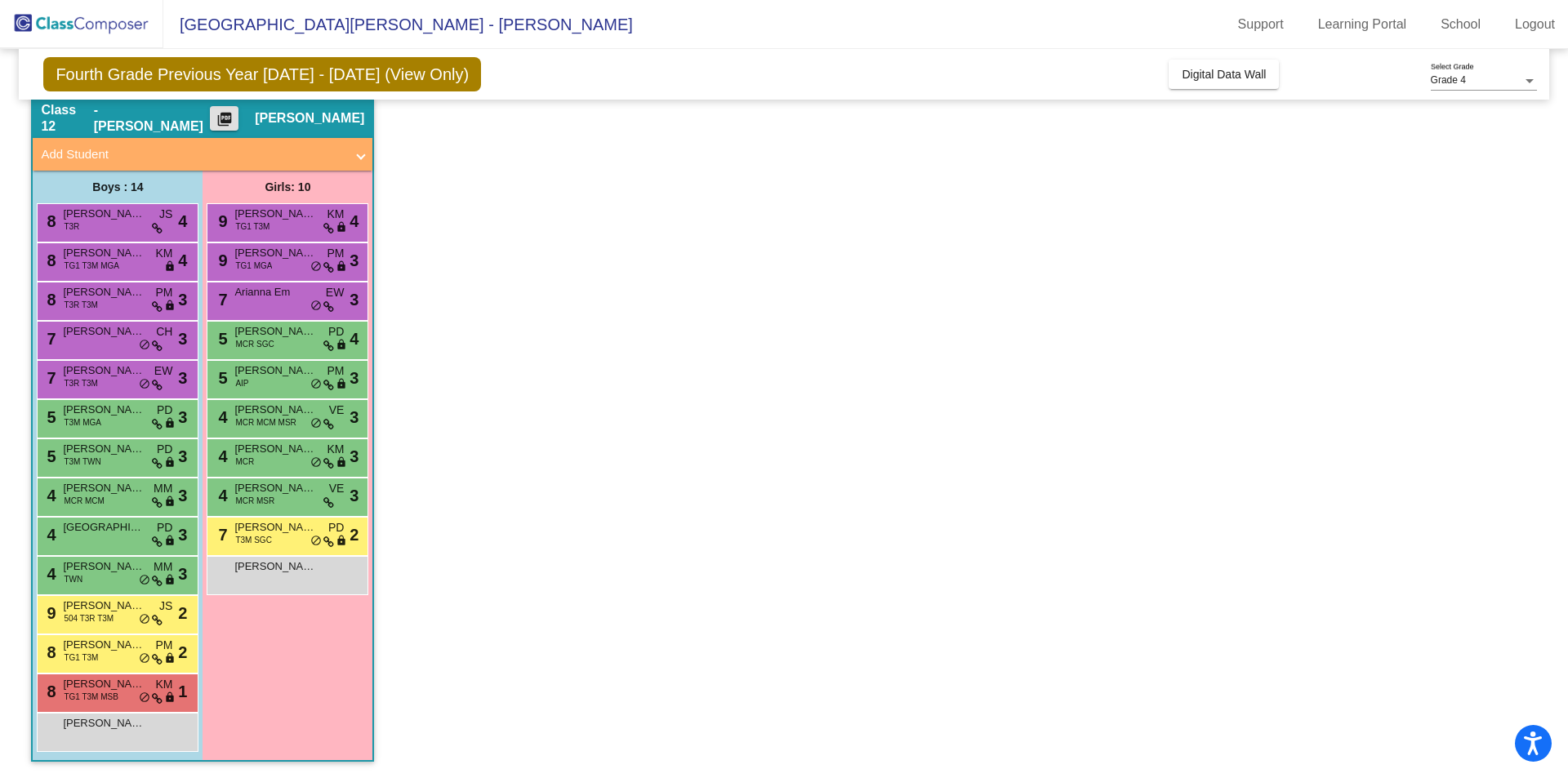
click at [483, 417] on app-classroom "Class 12 - [PERSON_NAME] picture_as_pdf [PERSON_NAME] Add Student First Name La…" at bounding box center [784, 438] width 1505 height 681
click at [247, 122] on div "Class 12 - [PERSON_NAME] picture_as_pdf [PERSON_NAME]" at bounding box center [202, 118] width 339 height 39
click at [228, 122] on mat-icon "picture_as_pdf" at bounding box center [224, 122] width 20 height 23
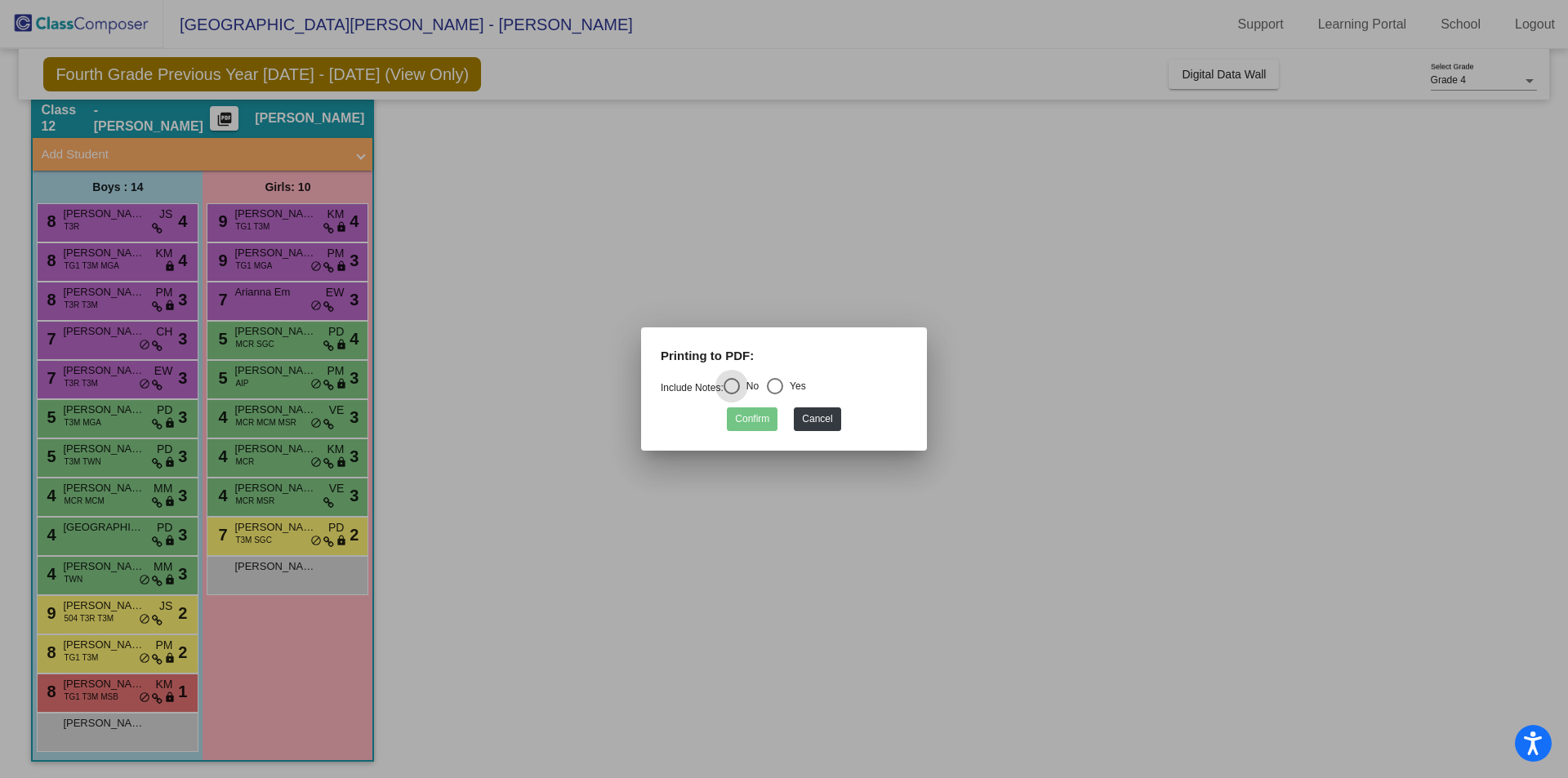
click at [783, 388] on div "Select an option" at bounding box center [775, 386] width 17 height 17
click at [775, 394] on input "Yes" at bounding box center [774, 394] width 1 height 1
radio input "true"
click at [752, 414] on button "Confirm" at bounding box center [752, 419] width 50 height 24
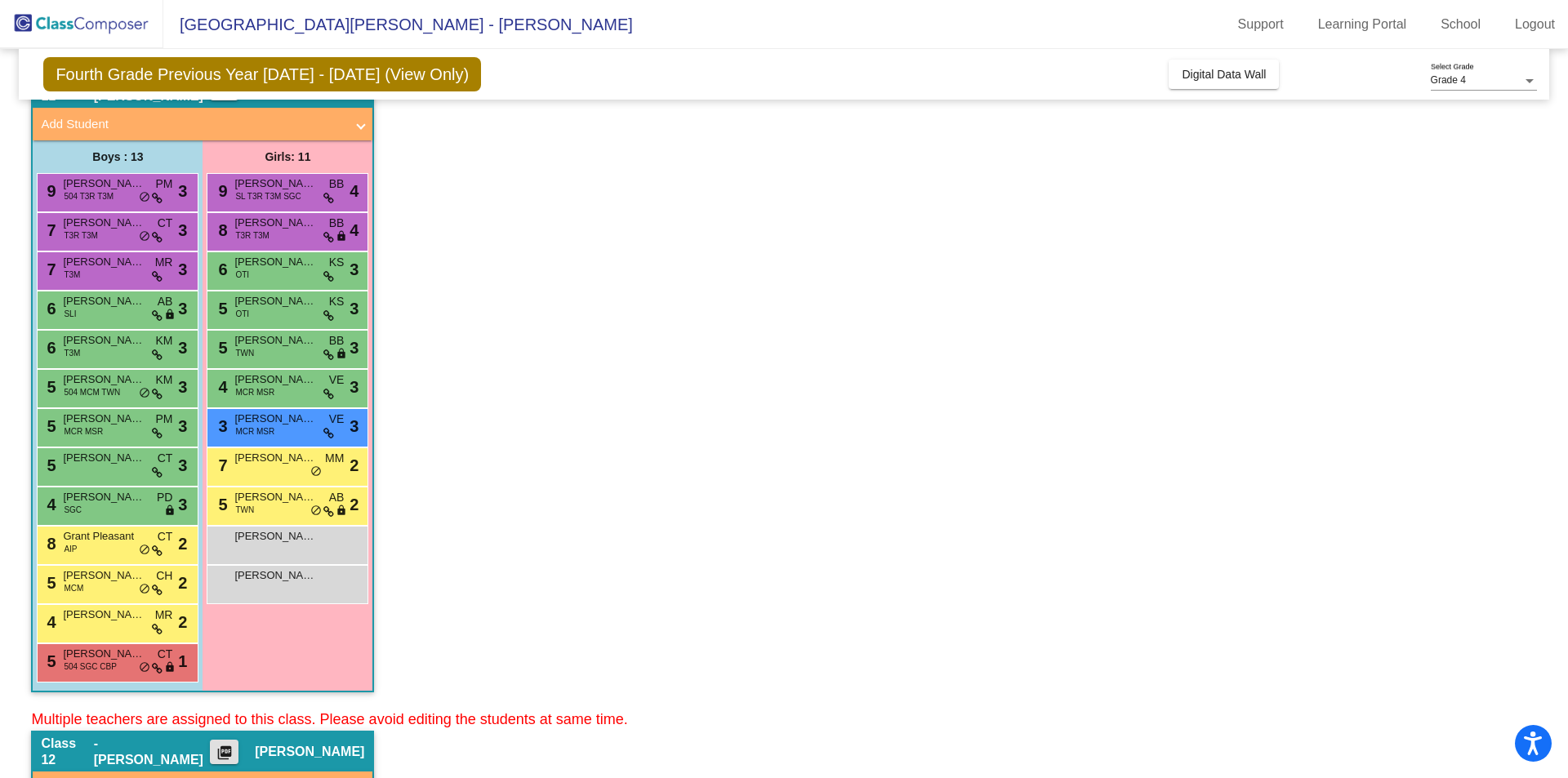
scroll to position [0, 0]
